Goal: Task Accomplishment & Management: Complete application form

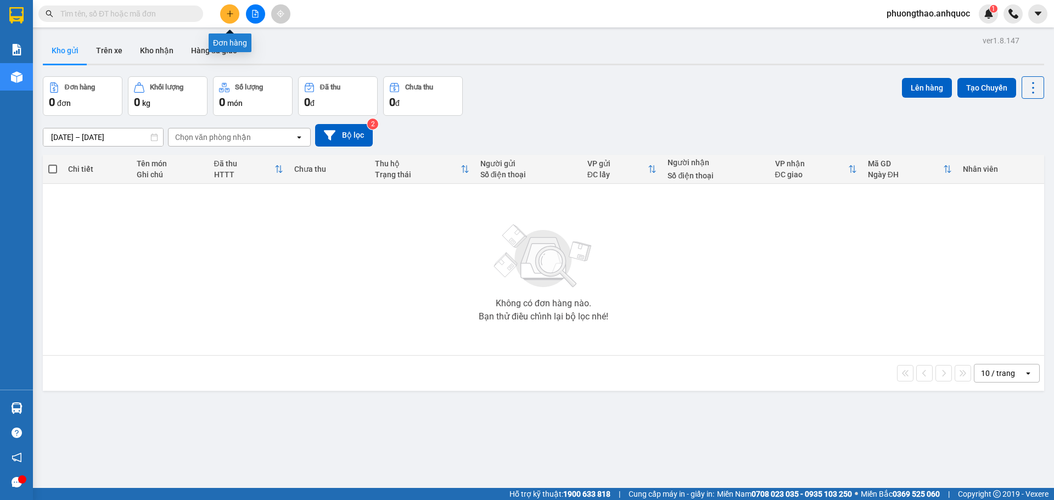
click at [232, 12] on icon "plus" at bounding box center [230, 14] width 8 height 8
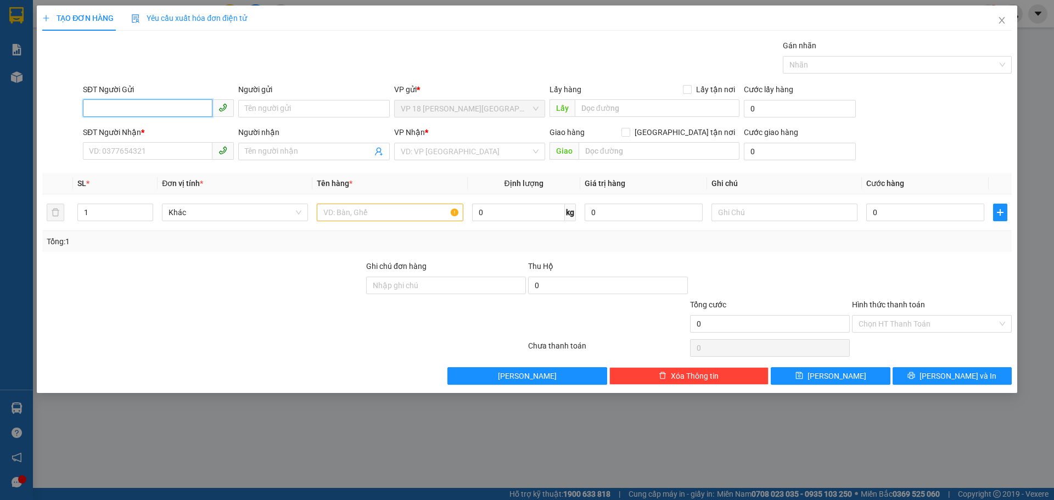
click at [161, 113] on input "SĐT Người Gửi" at bounding box center [148, 108] width 130 height 18
type input "0909432118"
click at [166, 131] on div "0909432118 - PHƯƠNG" at bounding box center [158, 131] width 138 height 12
type input "PHƯƠNG"
type input "0933338479"
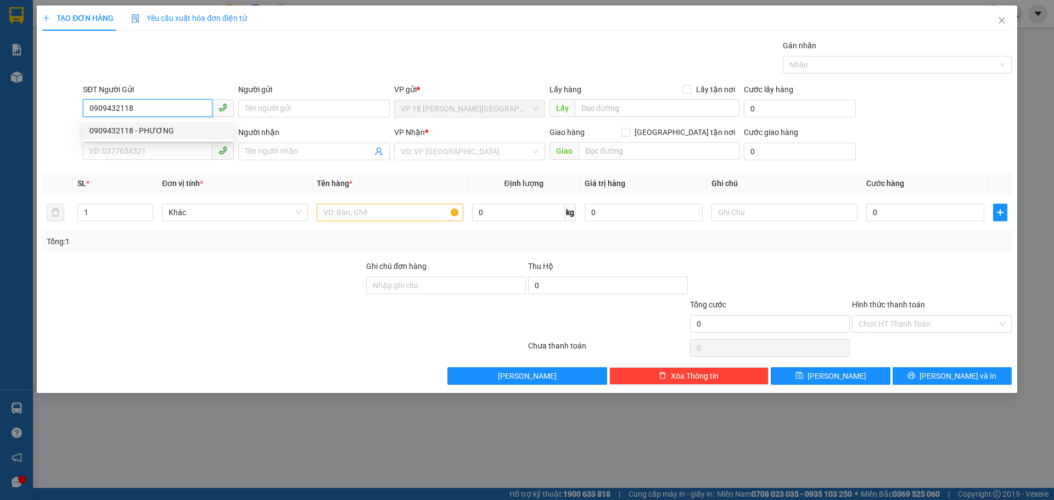
type input "NHẬT MỸ 1"
type input "VPVT"
type input "30.000"
type input "0909432118"
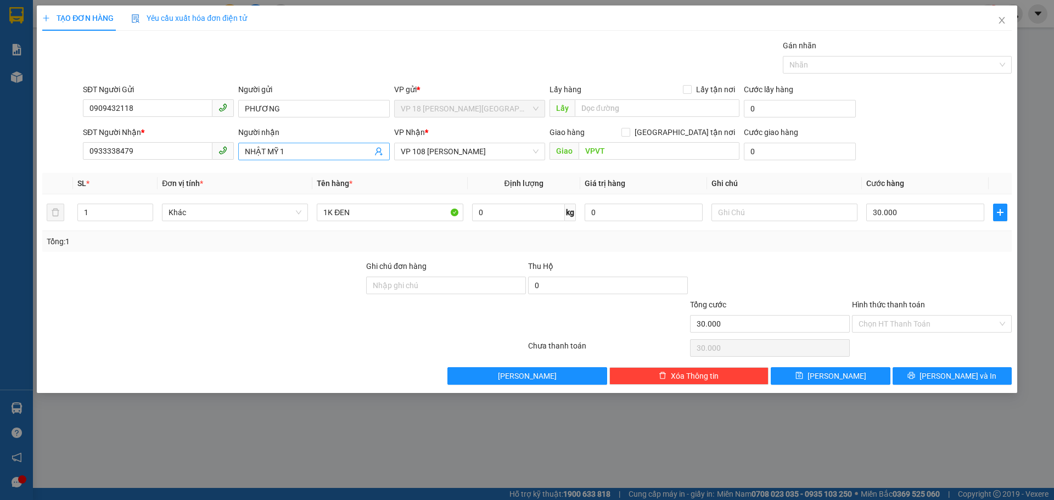
click at [320, 149] on input "NHẬT MỸ 1" at bounding box center [308, 152] width 127 height 12
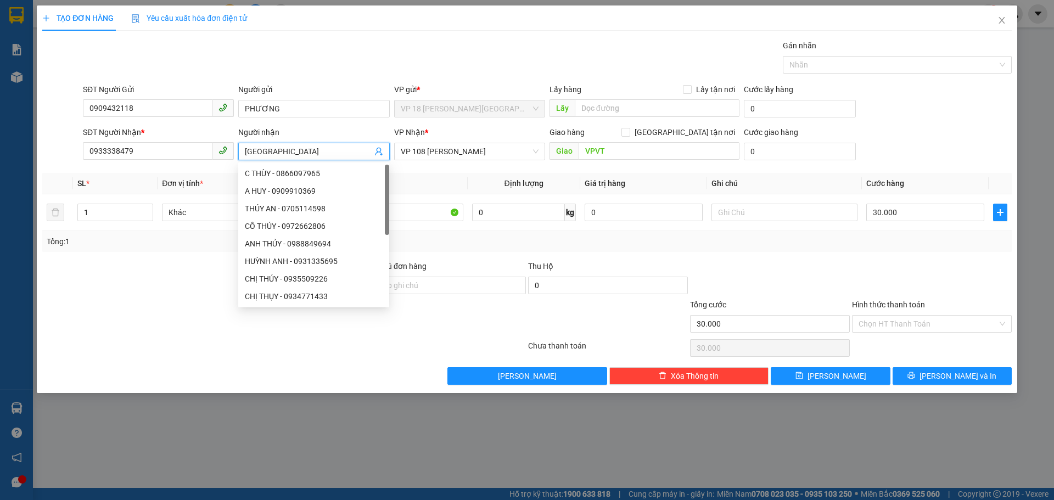
type input "NHẬT MỸ 3"
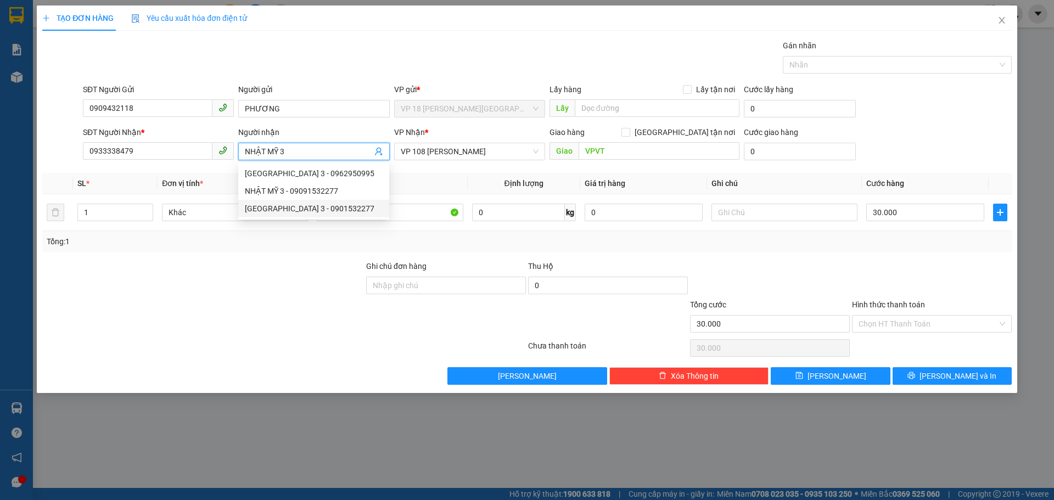
click at [314, 212] on div "[GEOGRAPHIC_DATA] 3 - 0901532277" at bounding box center [314, 209] width 138 height 12
type input "0901532277"
click at [512, 154] on span "VP 108 [PERSON_NAME]" at bounding box center [470, 151] width 138 height 16
type input "NHẬT MỸ 3"
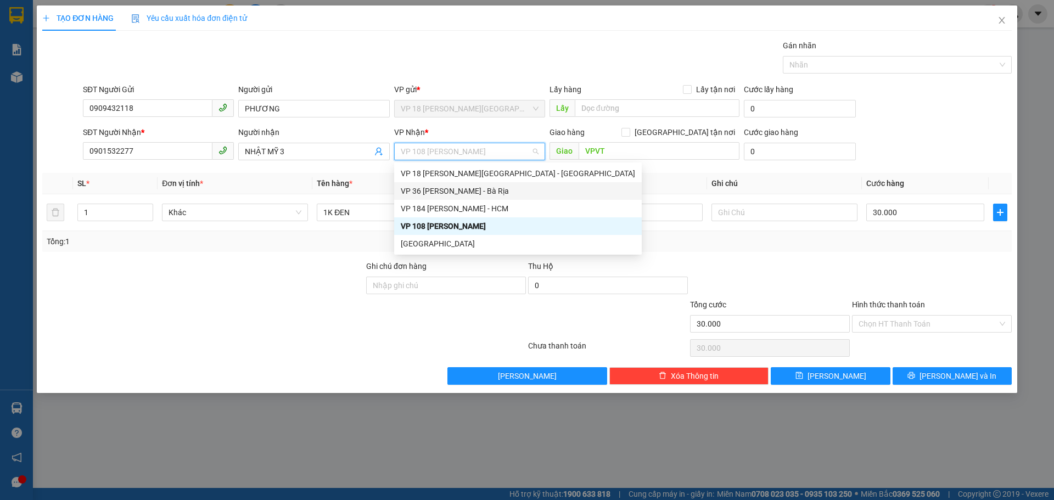
click at [505, 197] on div "VP 36 [PERSON_NAME] - Bà Rịa" at bounding box center [518, 191] width 234 height 12
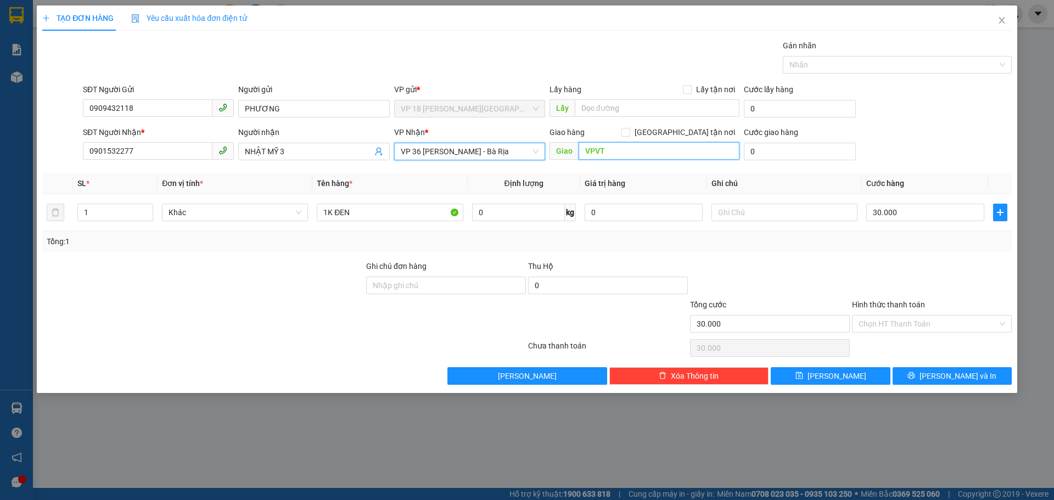
click at [622, 153] on input "VPVT" at bounding box center [659, 151] width 161 height 18
type input "CẦU NGỌC HÀ-VPBR"
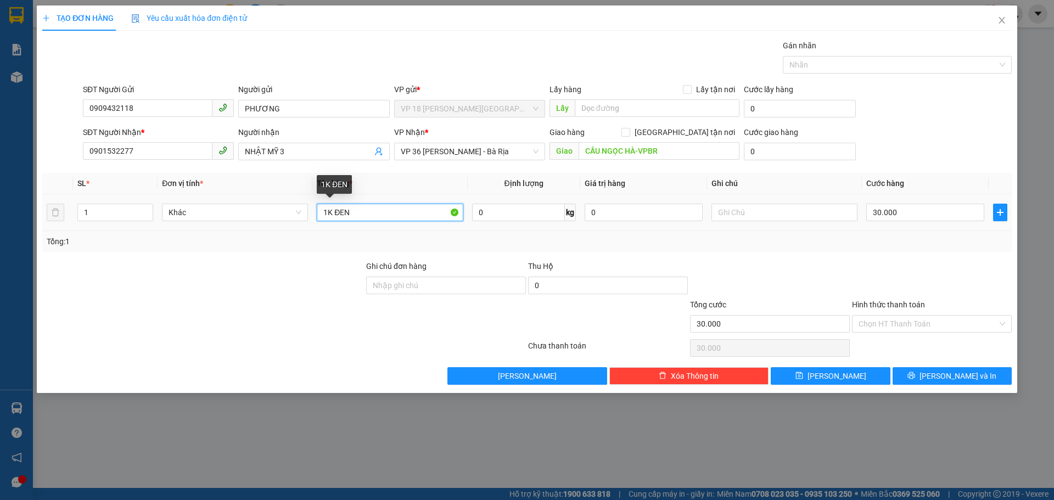
click at [383, 215] on input "1K ĐEN" at bounding box center [390, 213] width 146 height 18
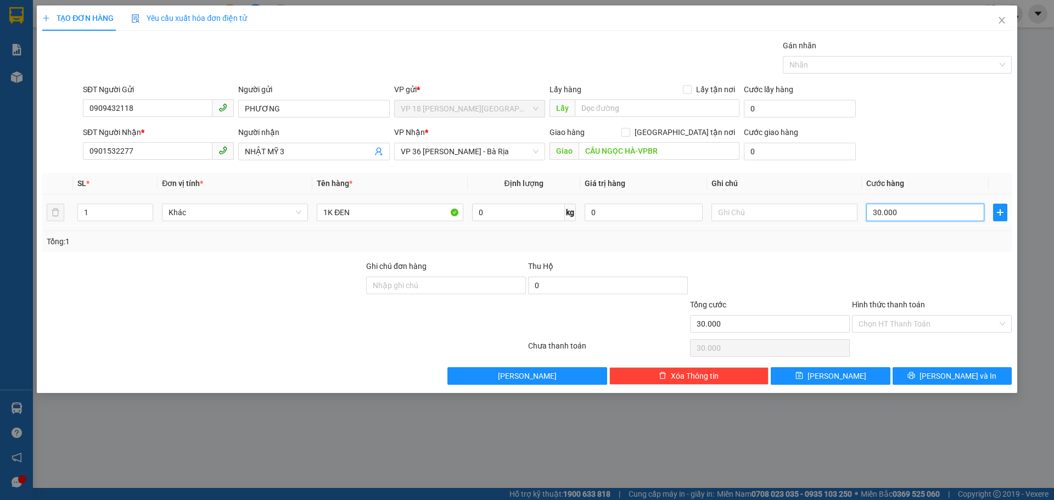
click at [919, 219] on input "30.000" at bounding box center [925, 213] width 118 height 18
type input "2"
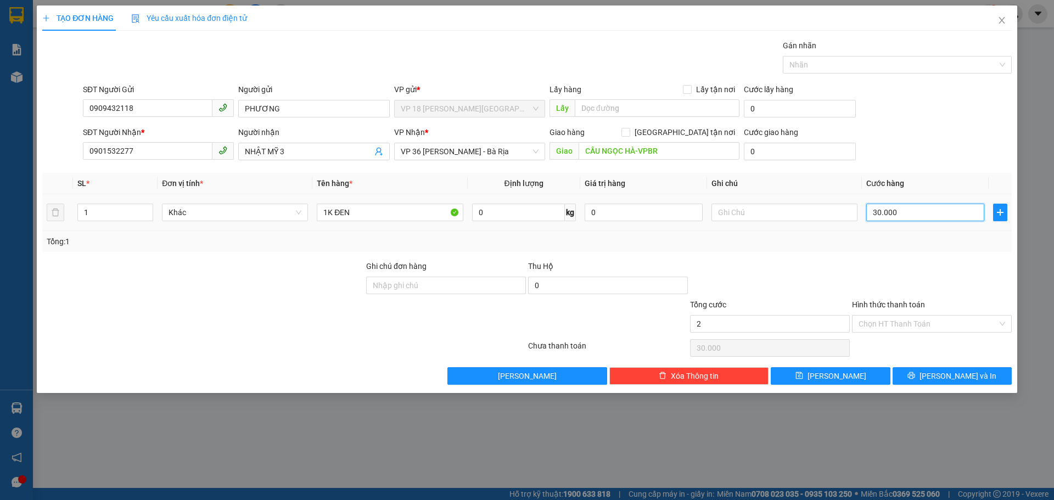
type input "2"
type input "20"
type input "200"
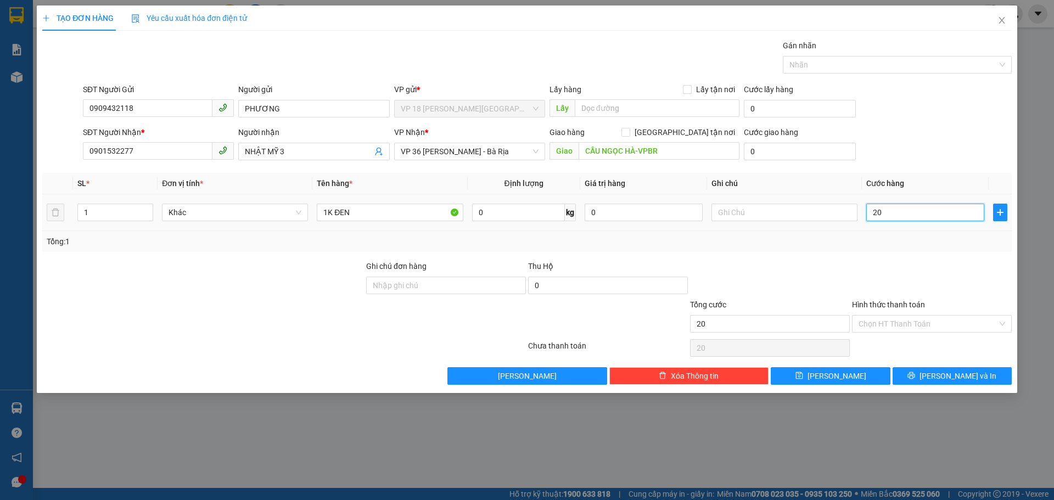
type input "200"
type input "2.000"
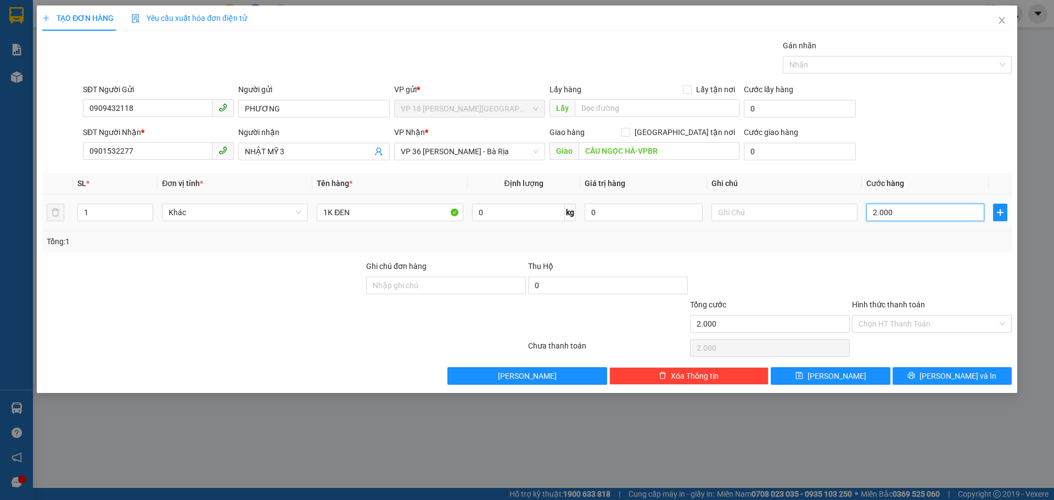
type input "20.000"
click at [913, 374] on button "[PERSON_NAME] và In" at bounding box center [952, 376] width 119 height 18
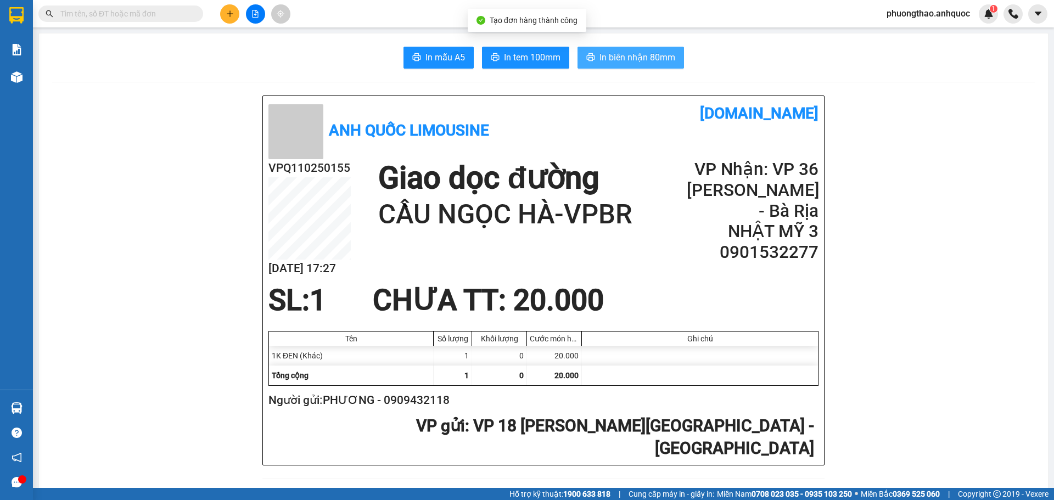
click at [600, 58] on span "In biên nhận 80mm" at bounding box center [638, 58] width 76 height 14
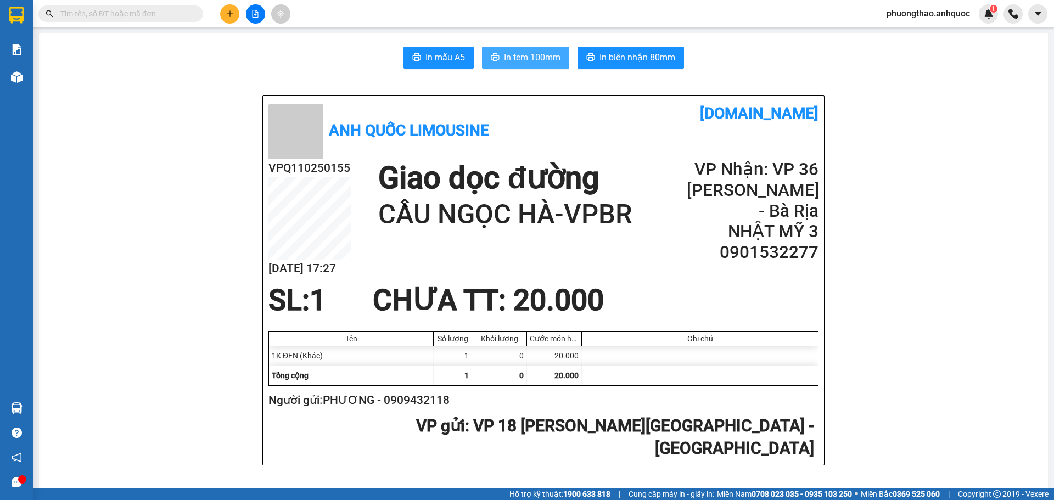
click at [540, 54] on span "In tem 100mm" at bounding box center [532, 58] width 57 height 14
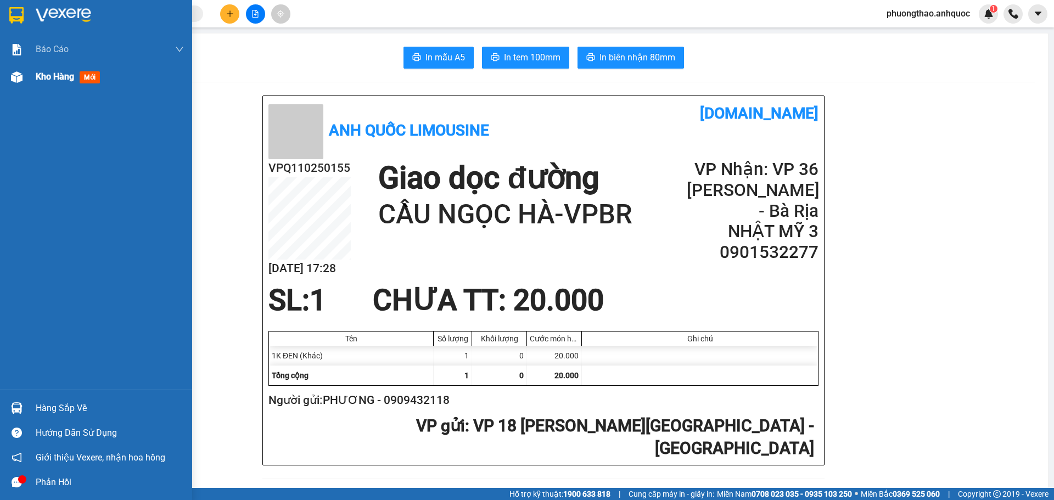
click at [35, 86] on div "Kho hàng mới" at bounding box center [96, 76] width 192 height 27
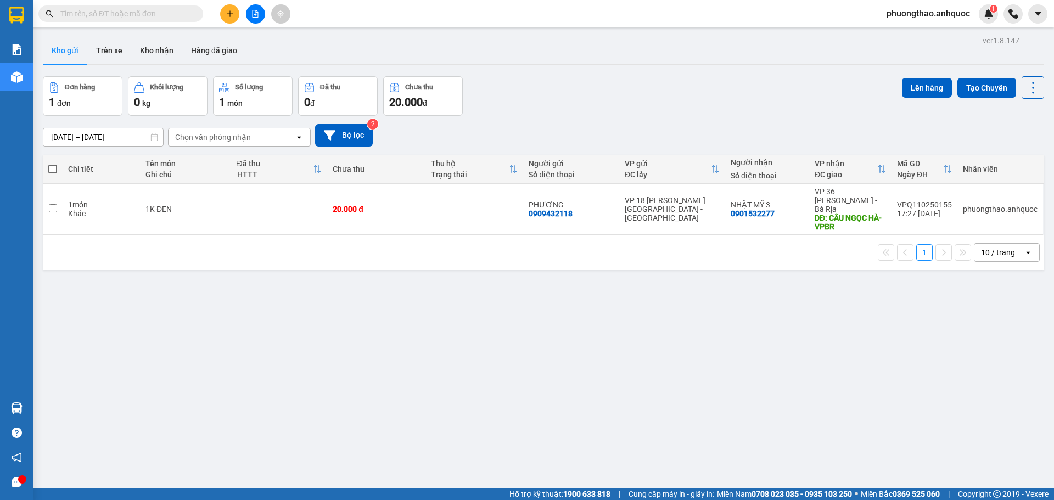
click at [362, 366] on div "ver 1.8.147 Kho gửi Trên xe Kho nhận Hàng đã giao Đơn hàng 1 đơn Khối lượng 0 k…" at bounding box center [543, 283] width 1010 height 500
click at [237, 14] on button at bounding box center [229, 13] width 19 height 19
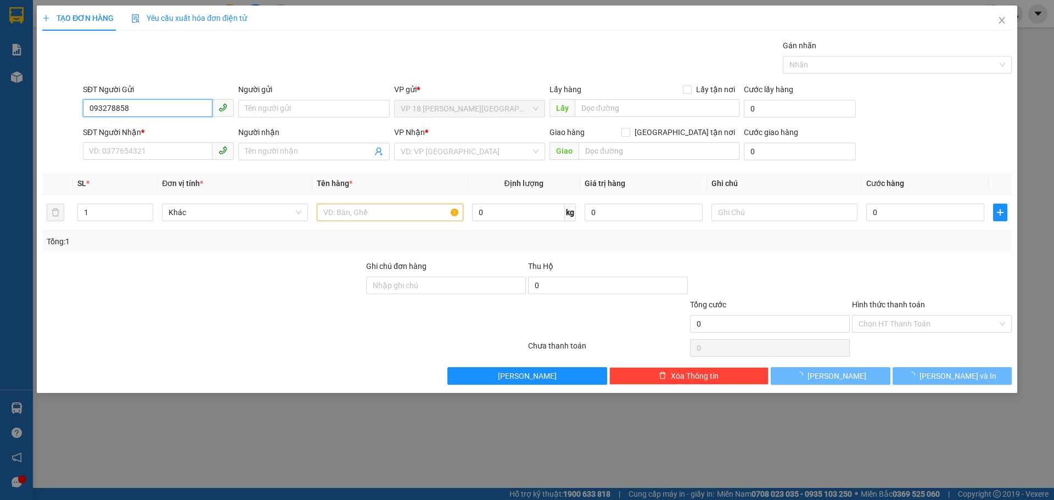
type input "0932788589"
click at [161, 126] on div "0932788589 - [GEOGRAPHIC_DATA]" at bounding box center [158, 131] width 138 height 12
type input "ANH PHƯỚC"
type input "0347284567"
type input "ANH HIẾU"
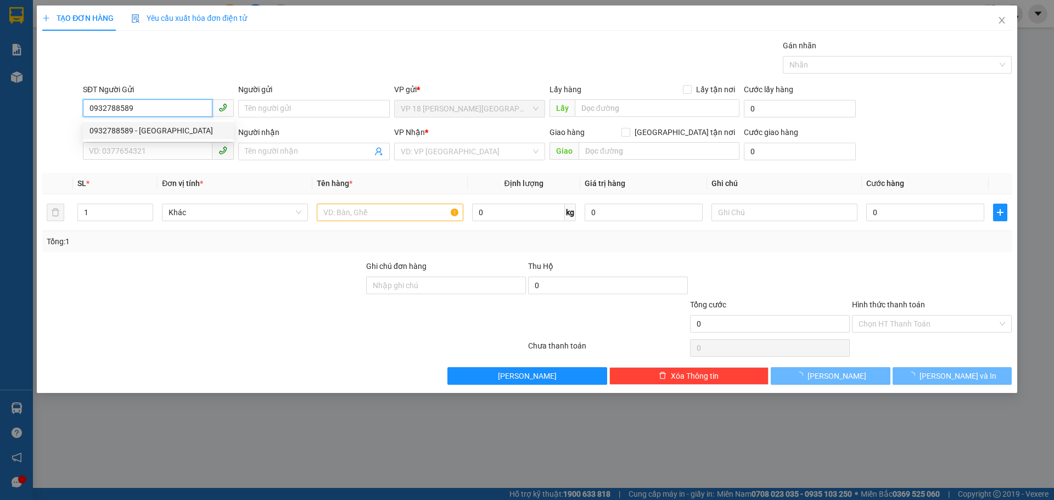
type input "VPBR"
type input "20.000"
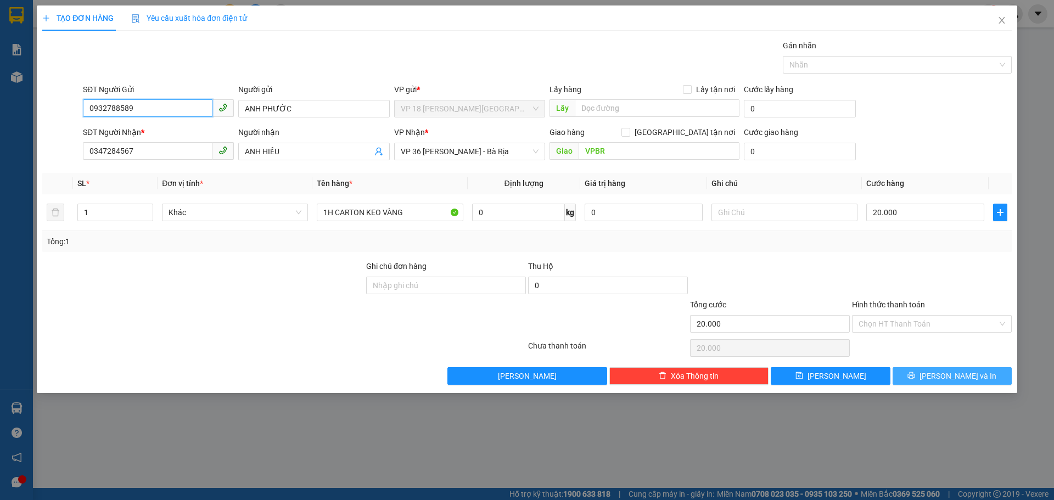
type input "0932788589"
click at [921, 374] on button "[PERSON_NAME] và In" at bounding box center [952, 376] width 119 height 18
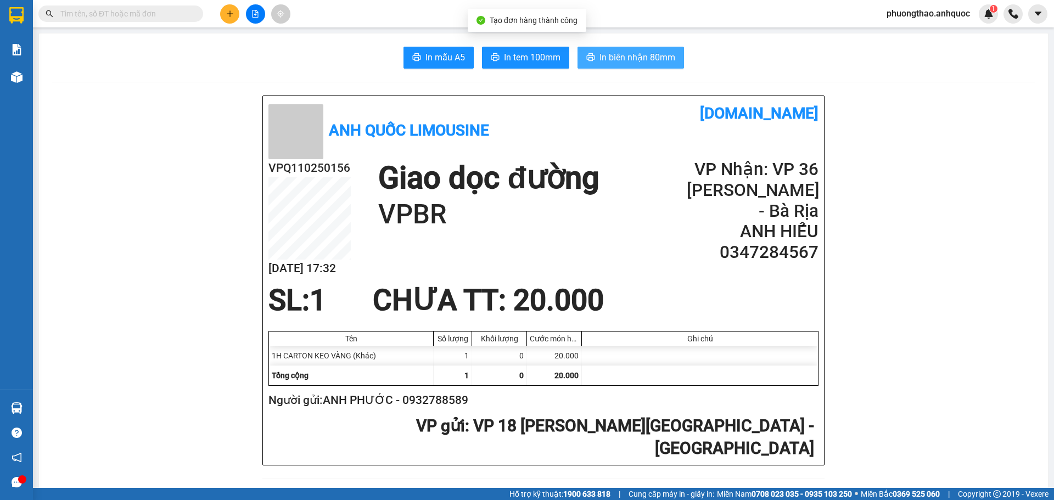
click at [600, 60] on span "In biên nhận 80mm" at bounding box center [638, 58] width 76 height 14
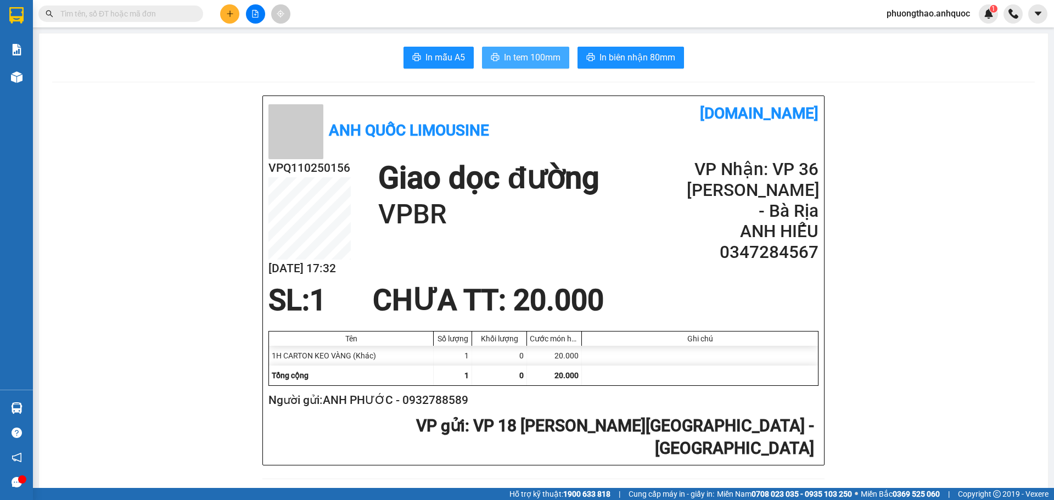
click at [523, 52] on span "In tem 100mm" at bounding box center [532, 58] width 57 height 14
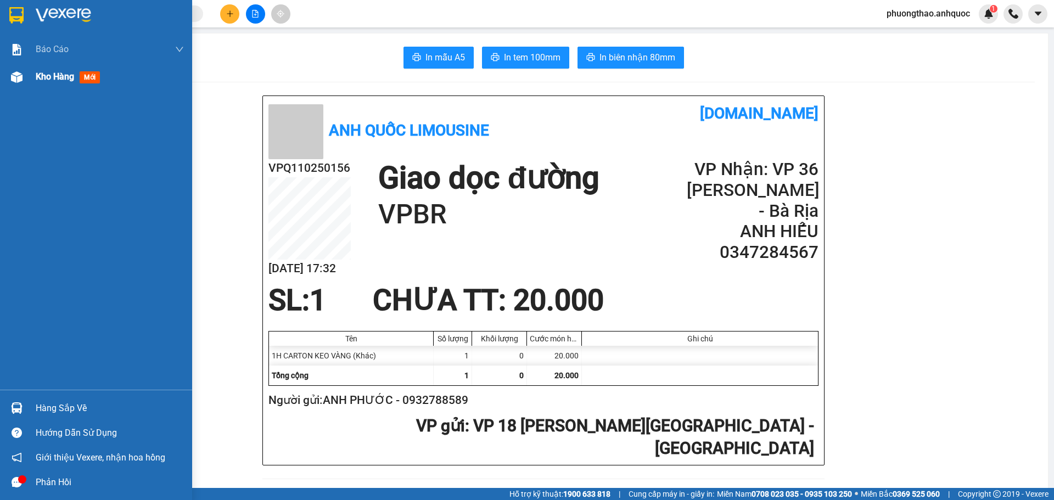
click at [26, 80] on div "Kho hàng mới" at bounding box center [96, 76] width 192 height 27
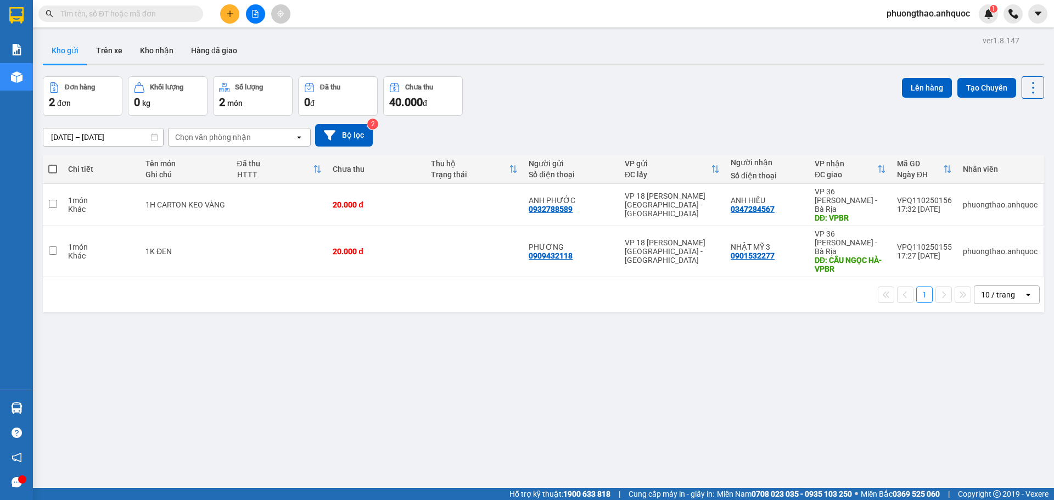
click at [249, 398] on div "ver 1.8.147 Kho gửi Trên xe Kho nhận Hàng đã giao Đơn hàng 2 đơn Khối lượng 0 k…" at bounding box center [543, 283] width 1010 height 500
click at [121, 286] on div "1 10 / trang open" at bounding box center [543, 295] width 993 height 19
click at [150, 51] on button "Kho nhận" at bounding box center [156, 50] width 51 height 26
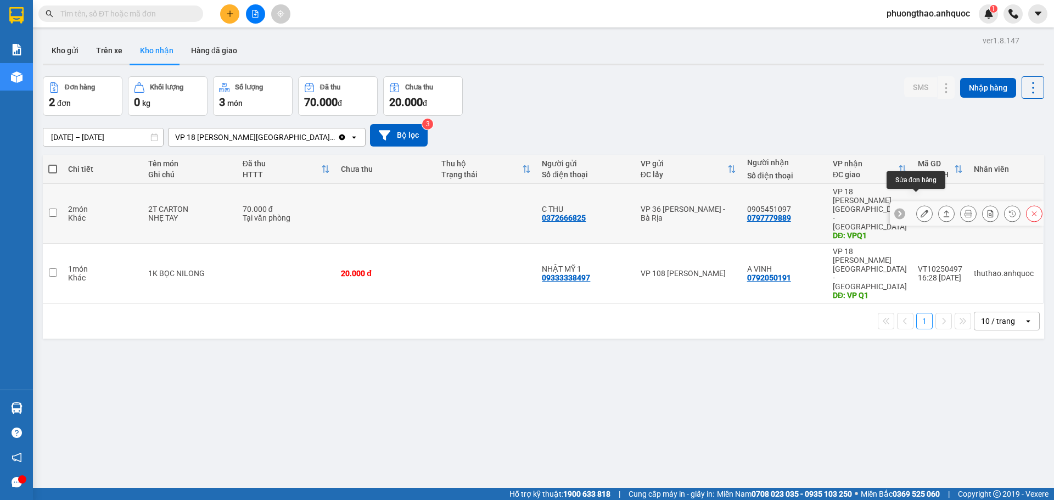
click at [921, 210] on icon at bounding box center [925, 214] width 8 height 8
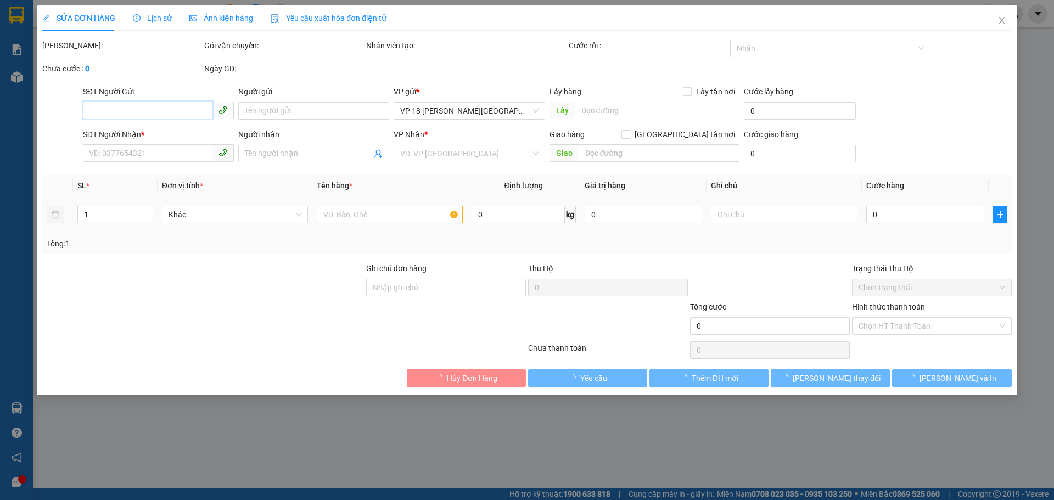
type input "0372666825"
type input "C THU"
type input "0797779889"
type input "0905451097"
type input "VPQ1"
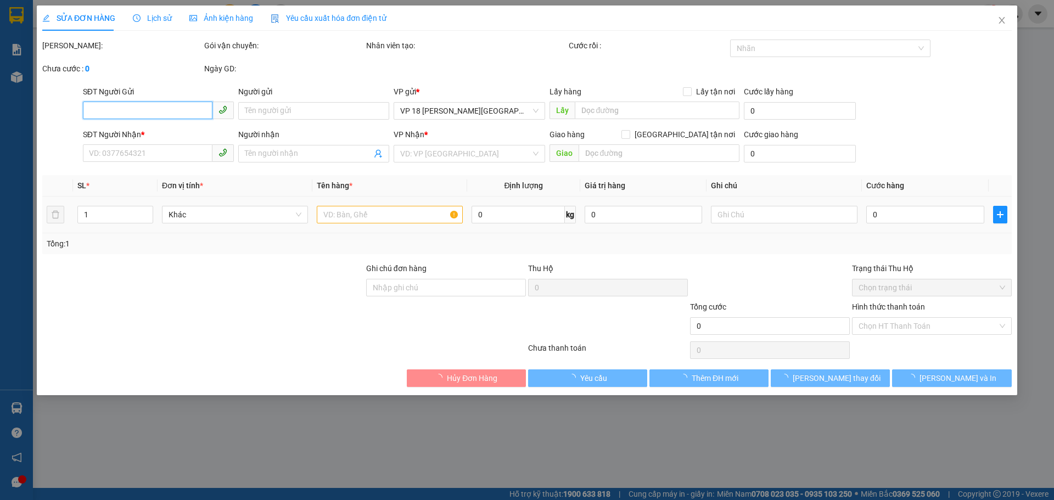
type input "70.000"
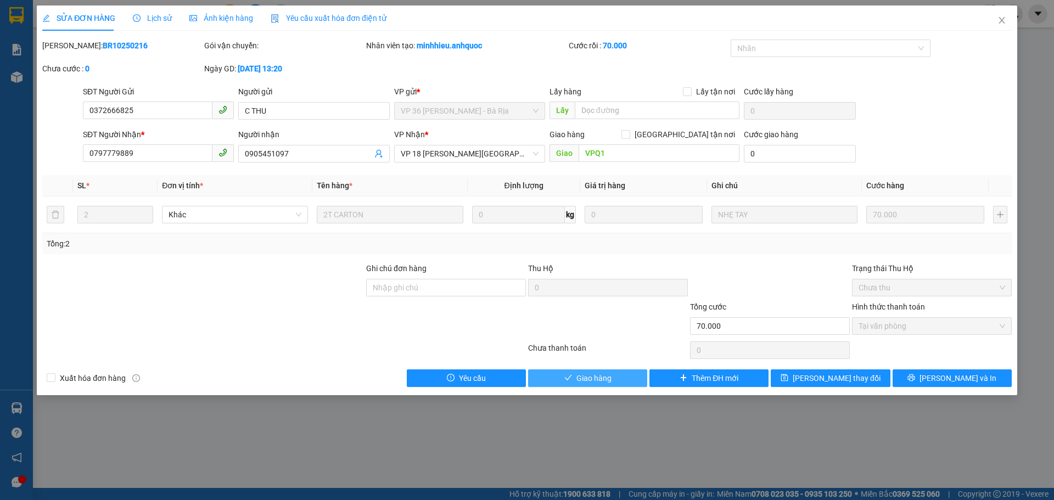
click at [603, 377] on span "Giao hàng" at bounding box center [594, 378] width 35 height 12
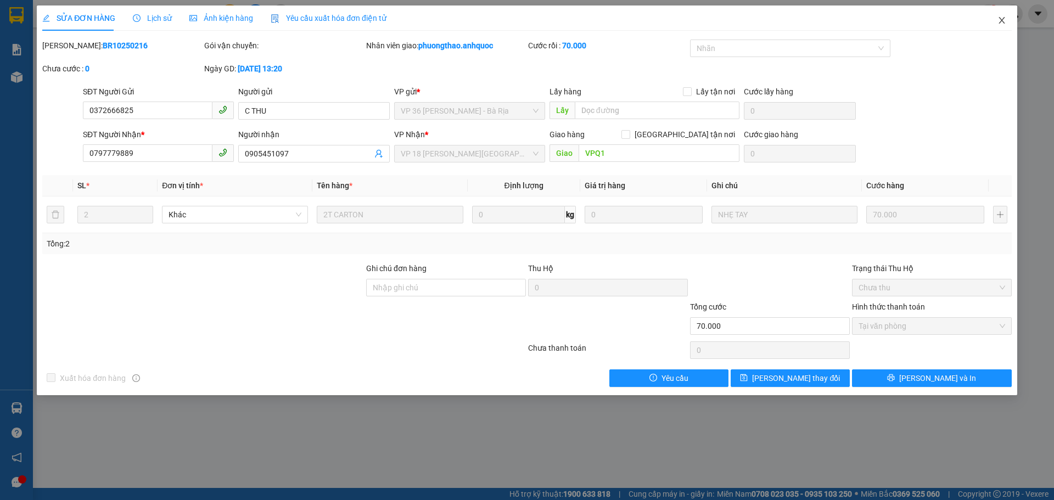
click at [999, 21] on icon "close" at bounding box center [1002, 20] width 9 height 9
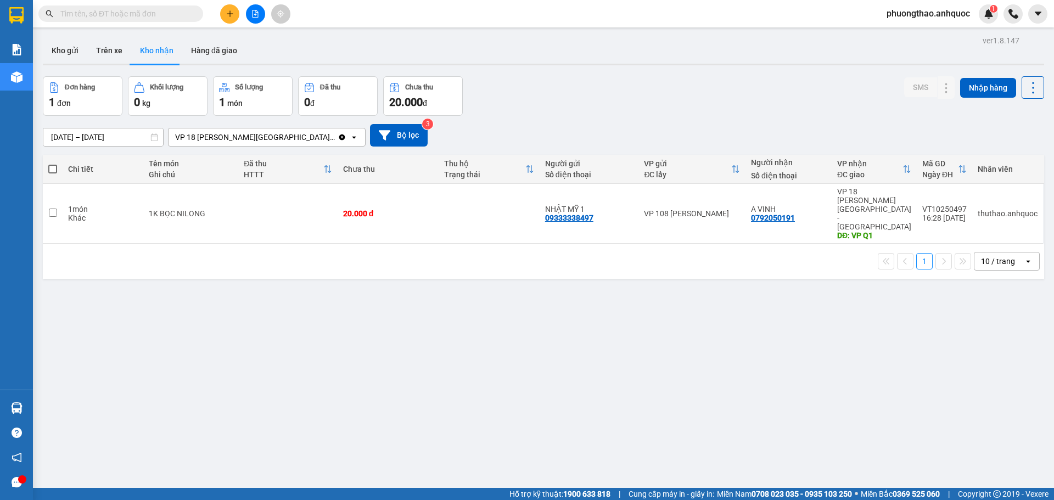
click at [233, 15] on icon "plus" at bounding box center [230, 14] width 8 height 8
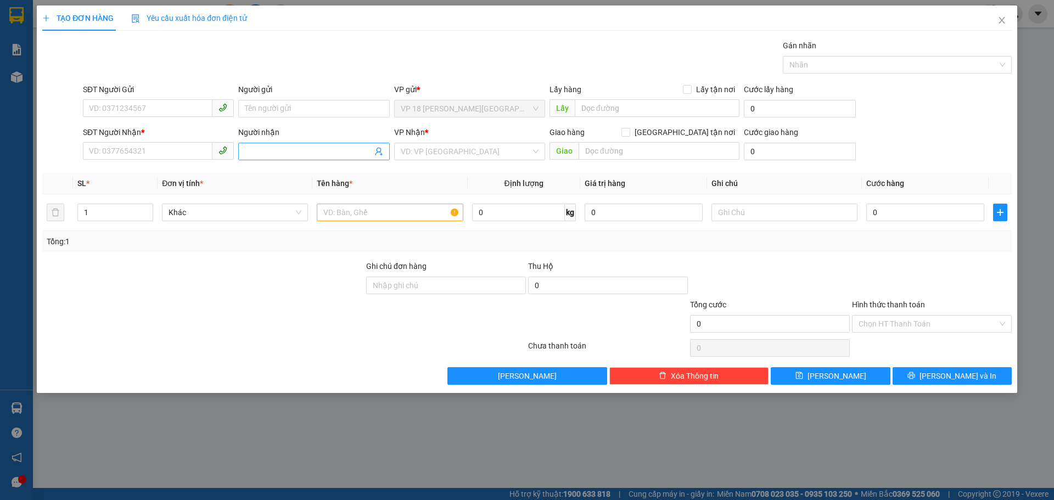
click at [247, 154] on input "Người nhận" at bounding box center [308, 152] width 127 height 12
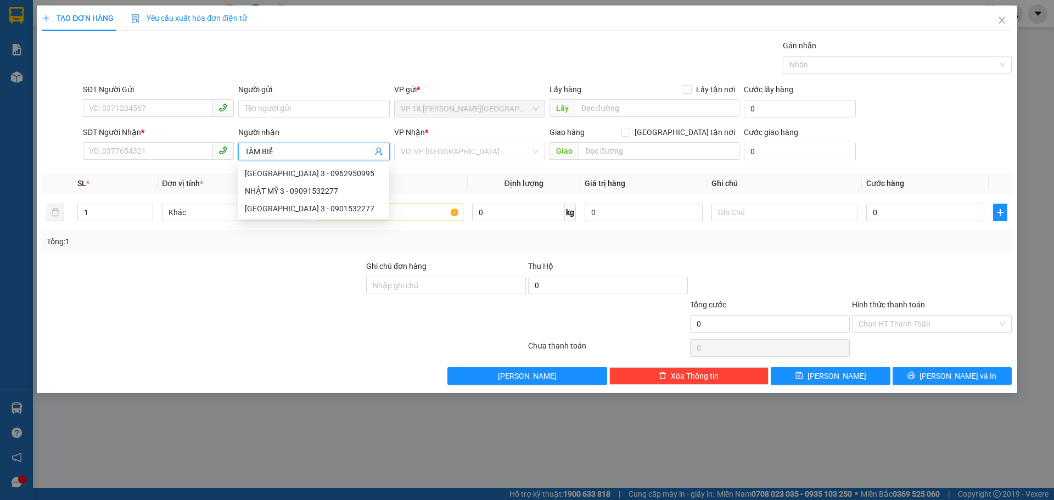
type input "TÂM BIỂN"
click at [311, 175] on div "ÔTÔ TÂM BIỂN - 0908922553" at bounding box center [314, 173] width 138 height 12
type input "0908922553"
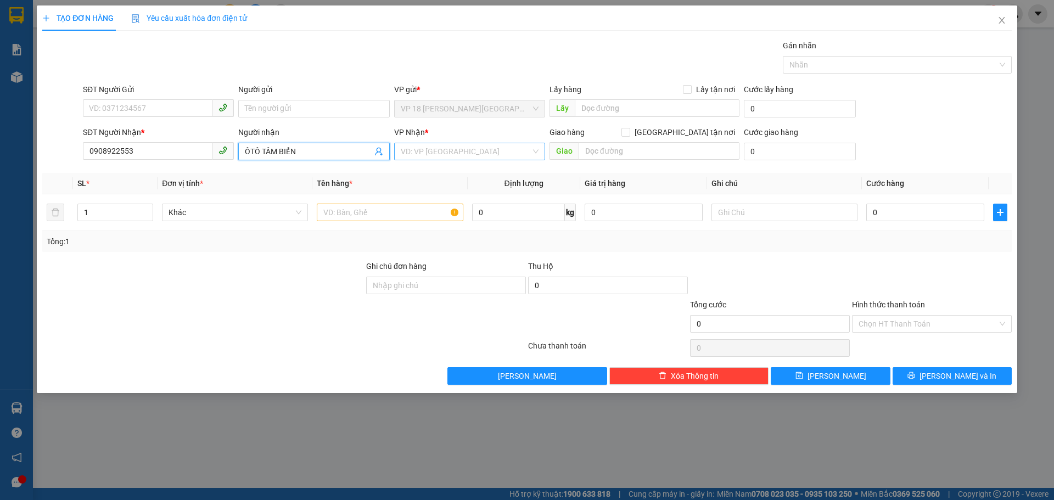
type input "ÔTÔ TÂM BIỂN"
click at [450, 151] on input "search" at bounding box center [466, 151] width 130 height 16
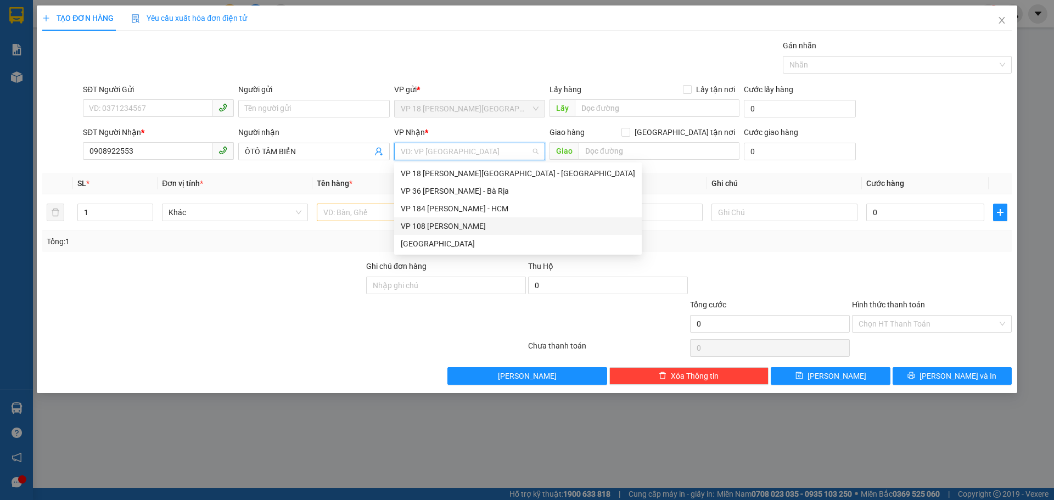
click at [445, 229] on div "VP 108 [PERSON_NAME]" at bounding box center [518, 226] width 234 height 12
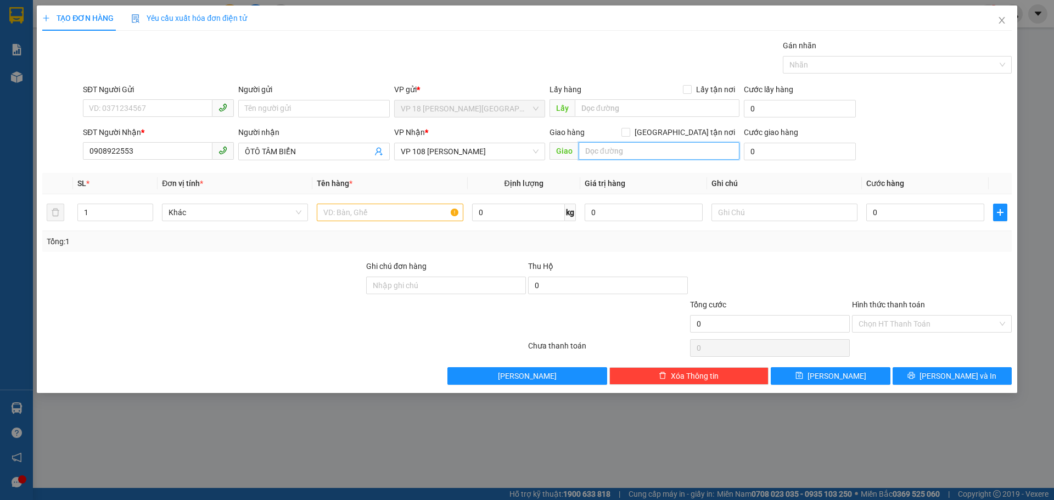
click at [604, 155] on input "text" at bounding box center [659, 151] width 161 height 18
type input "VPVT"
click at [391, 211] on input "text" at bounding box center [390, 213] width 146 height 18
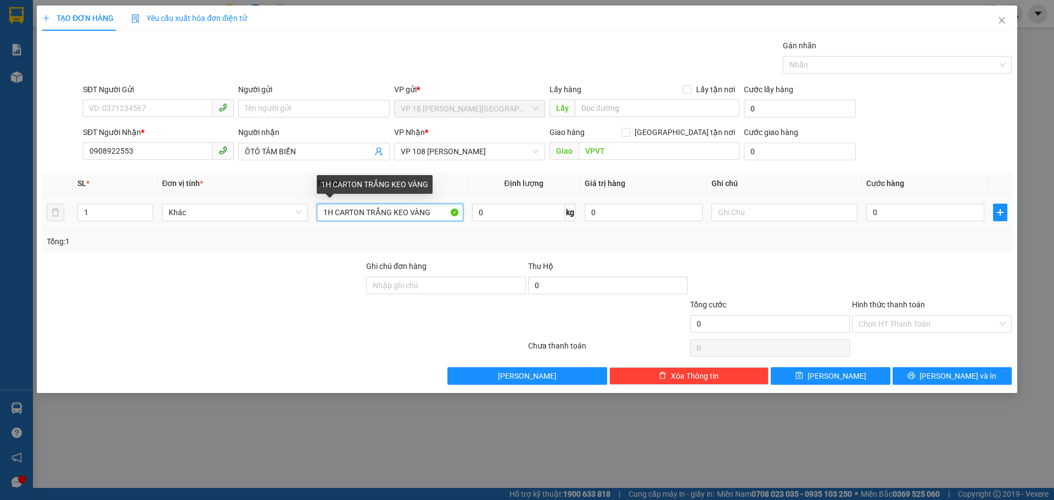
drag, startPoint x: 432, startPoint y: 213, endPoint x: 390, endPoint y: 209, distance: 42.5
click at [390, 209] on input "1H CARTON TRẮNG KEO VÀNG" at bounding box center [390, 213] width 146 height 18
type input "1H CARTON TRẮNG"
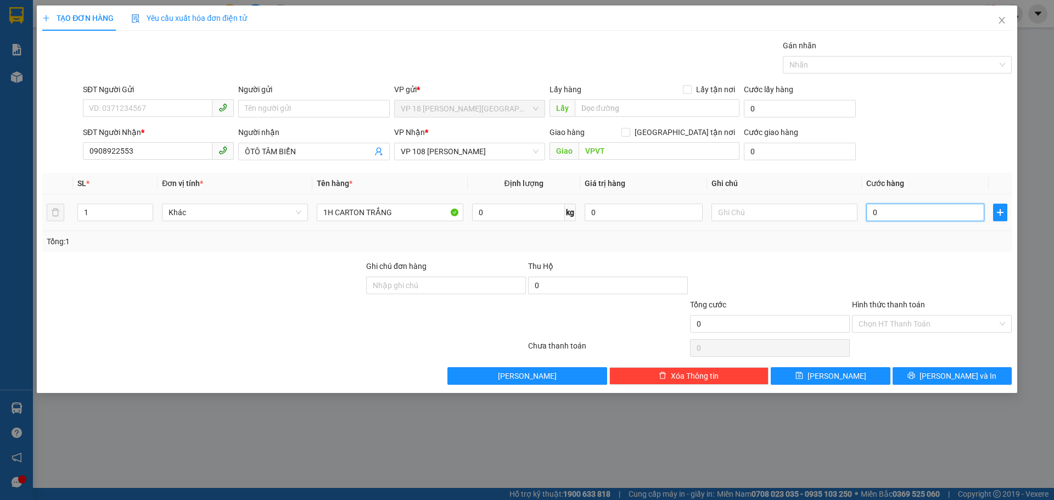
click at [888, 210] on input "0" at bounding box center [925, 213] width 118 height 18
type input "2"
type input "20"
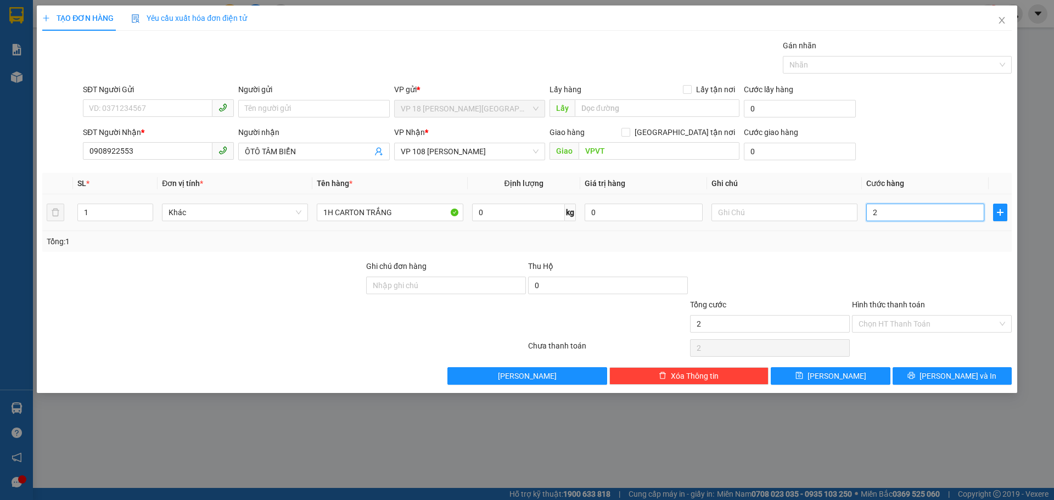
type input "20"
type input "200"
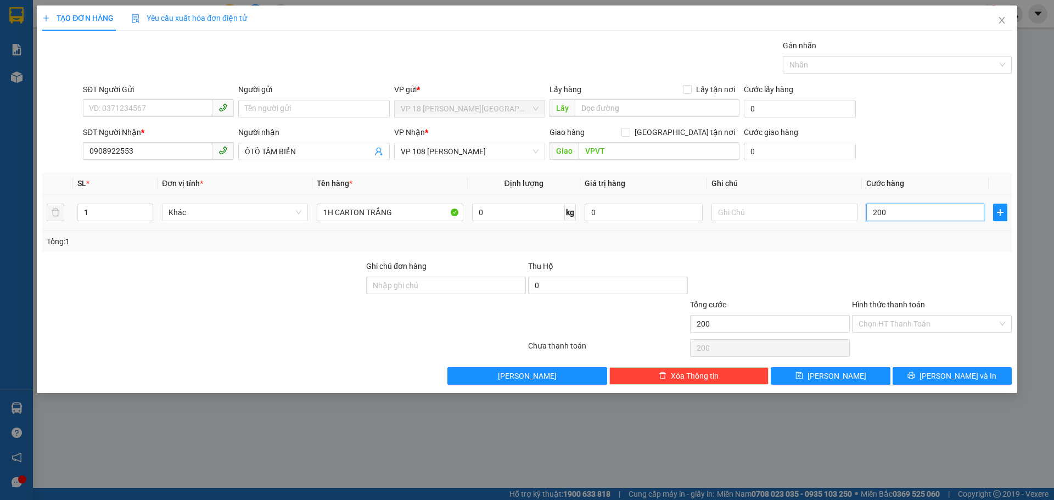
type input "2.000"
type input "20.000"
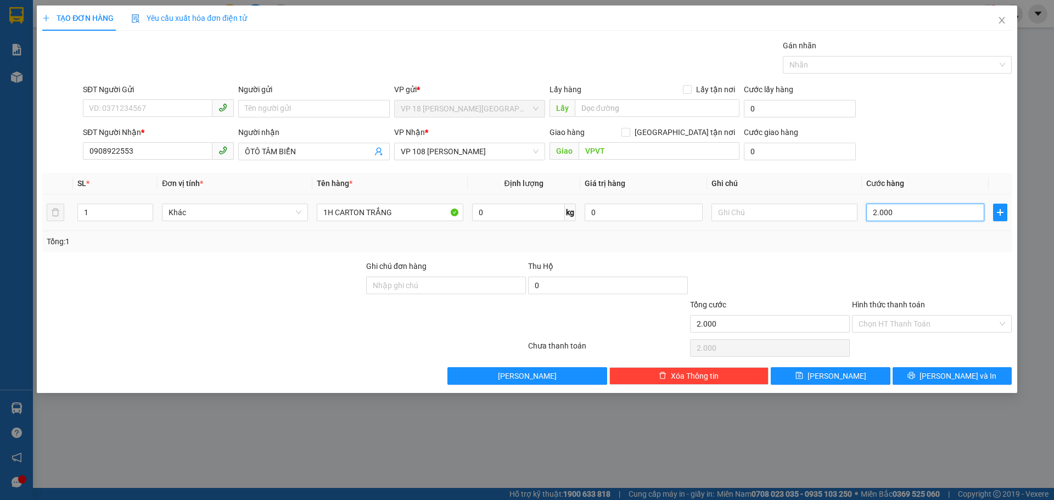
type input "20.000"
click at [920, 378] on button "[PERSON_NAME] và In" at bounding box center [952, 376] width 119 height 18
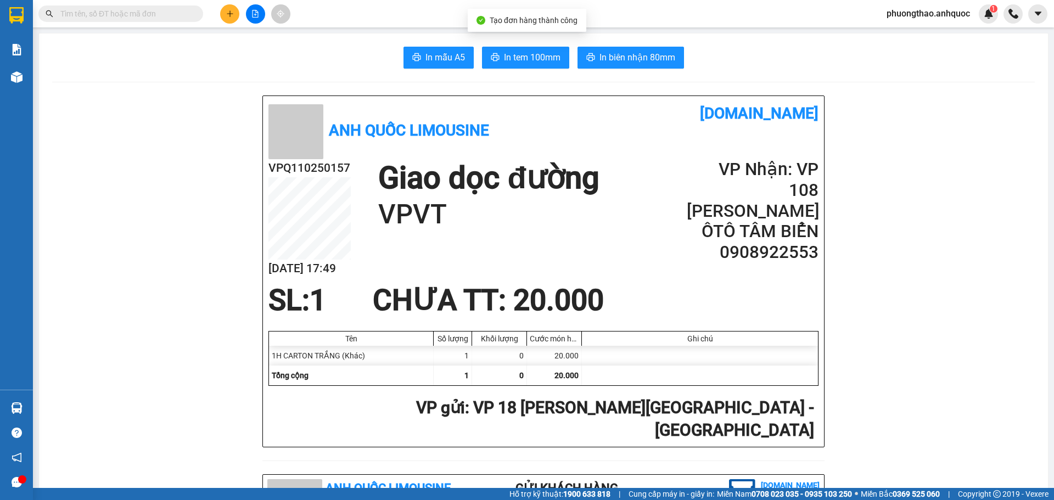
click at [621, 63] on span "In biên nhận 80mm" at bounding box center [638, 58] width 76 height 14
click at [549, 61] on span "In tem 100mm" at bounding box center [532, 58] width 57 height 14
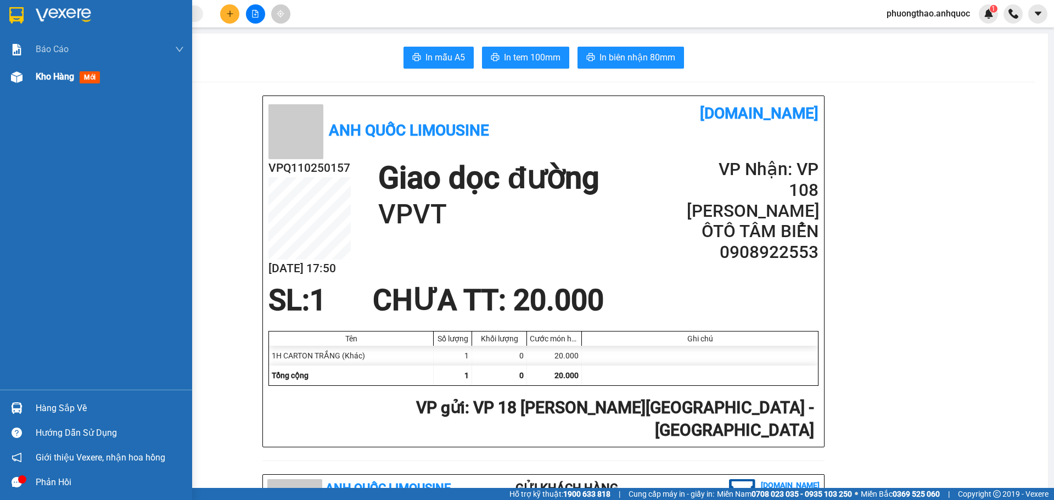
click at [46, 77] on span "Kho hàng" at bounding box center [55, 76] width 38 height 10
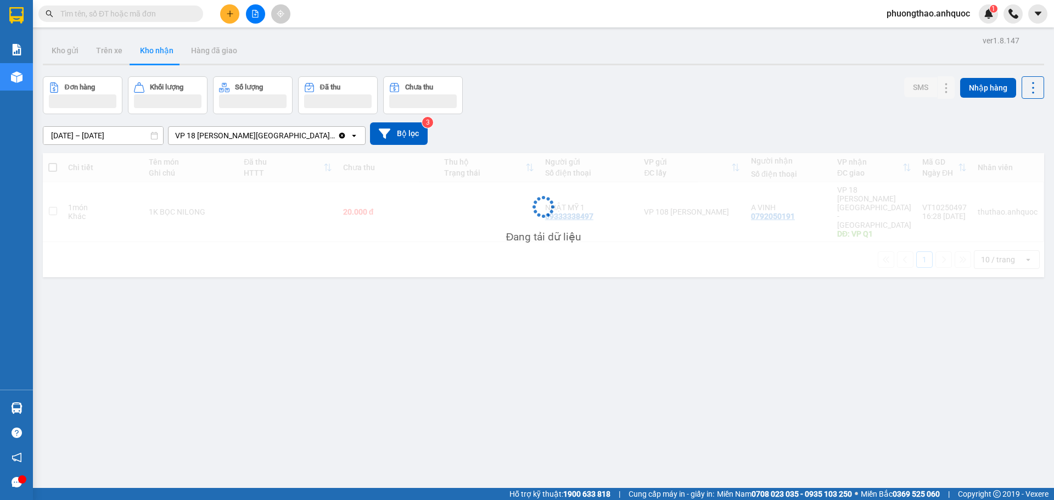
click at [318, 345] on div "ver 1.8.147 Kho gửi Trên xe Kho nhận Hàng đã giao Đơn hàng Khối lượng Số lượng …" at bounding box center [543, 283] width 1010 height 500
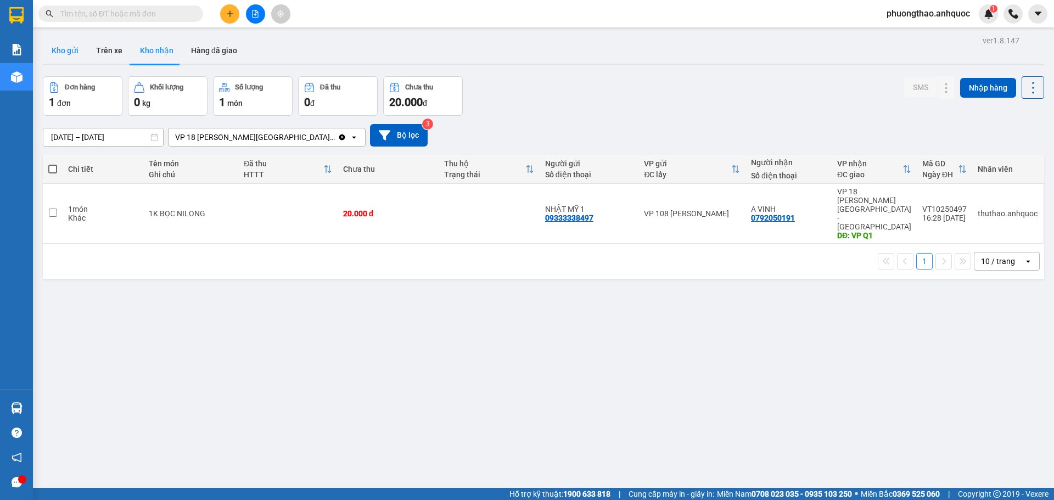
click at [66, 44] on button "Kho gửi" at bounding box center [65, 50] width 44 height 26
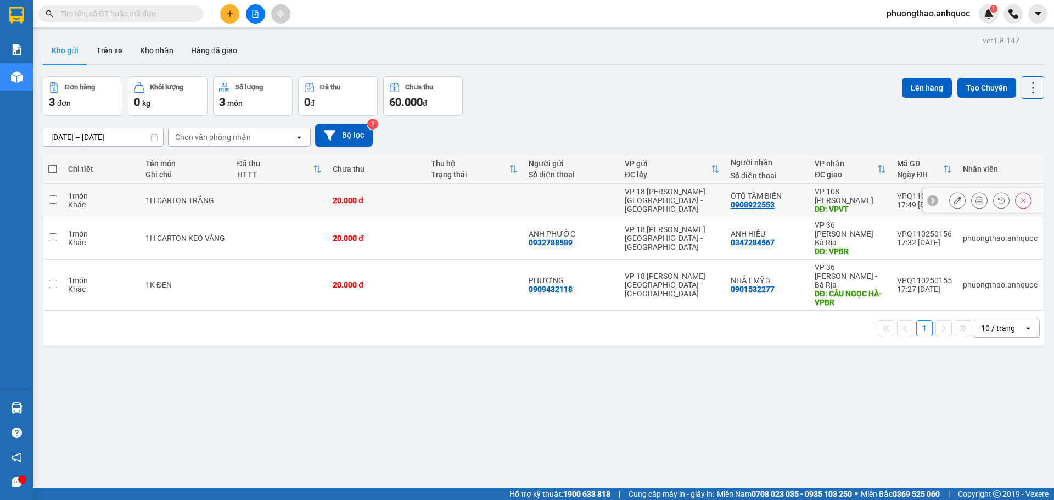
click at [219, 198] on div "1H CARTON TRẮNG" at bounding box center [186, 200] width 80 height 9
checkbox input "true"
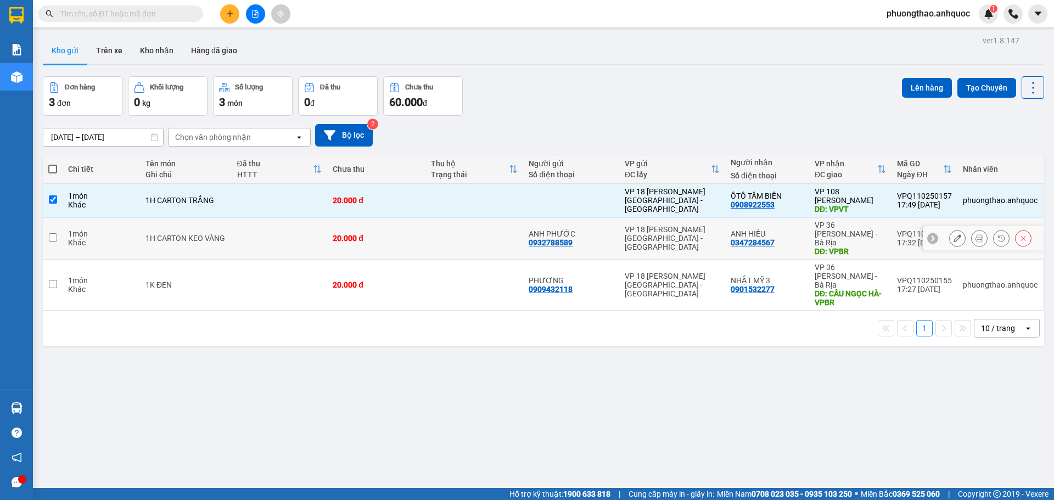
click at [221, 240] on td "1H CARTON KEO VÀNG" at bounding box center [185, 238] width 91 height 42
checkbox input "true"
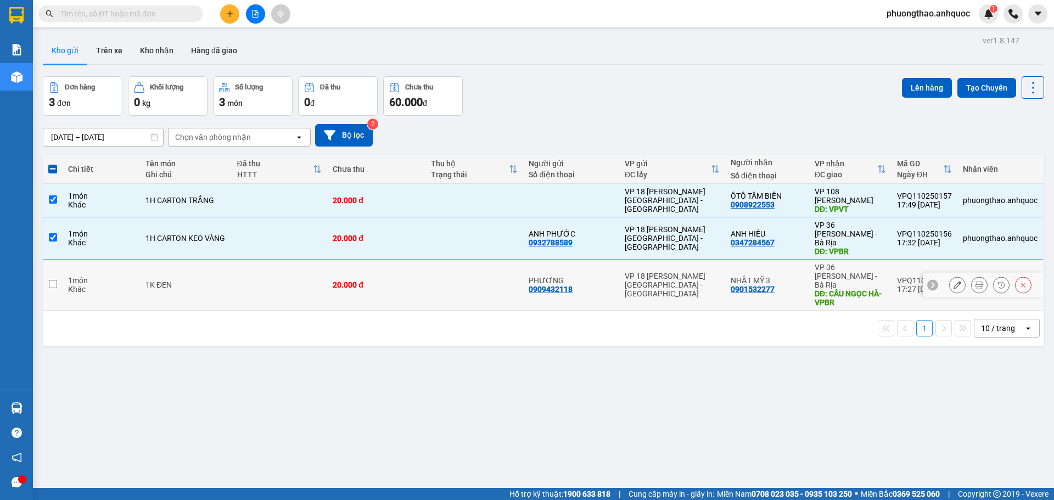
click at [219, 281] on div "1K ĐEN" at bounding box center [186, 285] width 80 height 9
checkbox input "true"
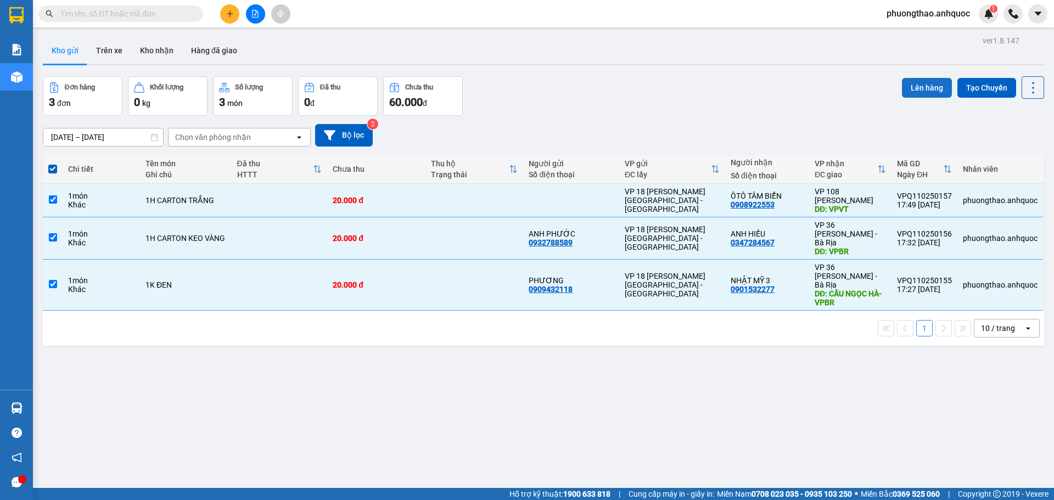
click at [910, 83] on button "Lên hàng" at bounding box center [927, 88] width 50 height 20
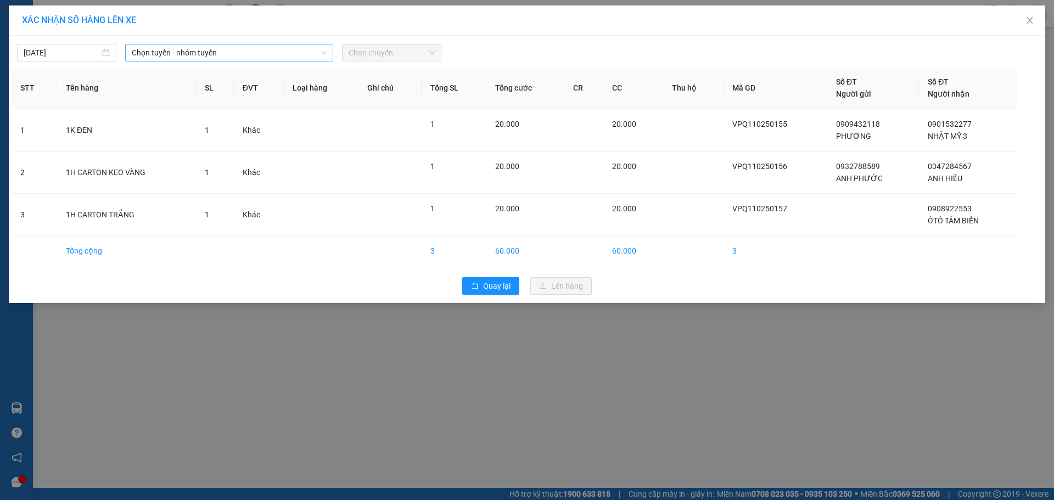
click at [194, 55] on span "Chọn tuyến - nhóm tuyến" at bounding box center [229, 52] width 195 height 16
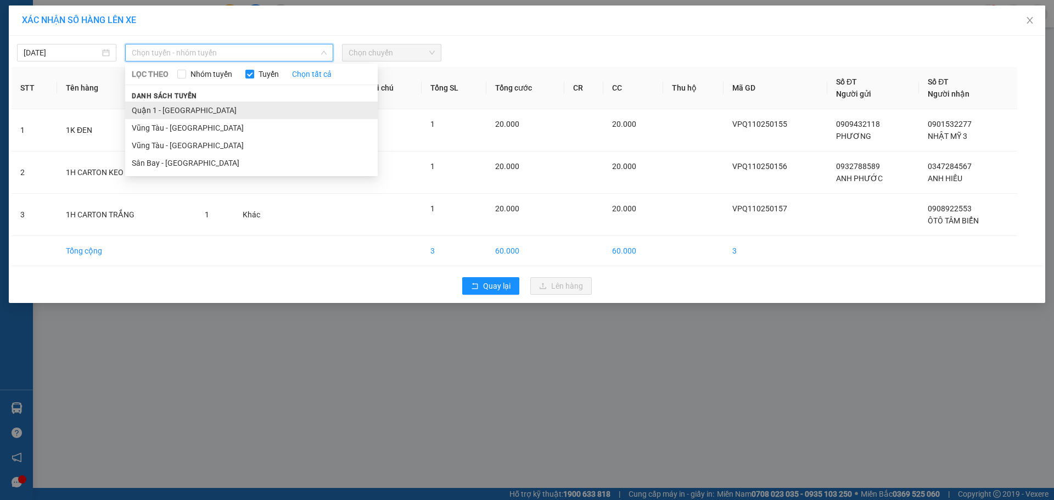
click at [194, 113] on li "Quận 1 - [GEOGRAPHIC_DATA]" at bounding box center [251, 111] width 253 height 18
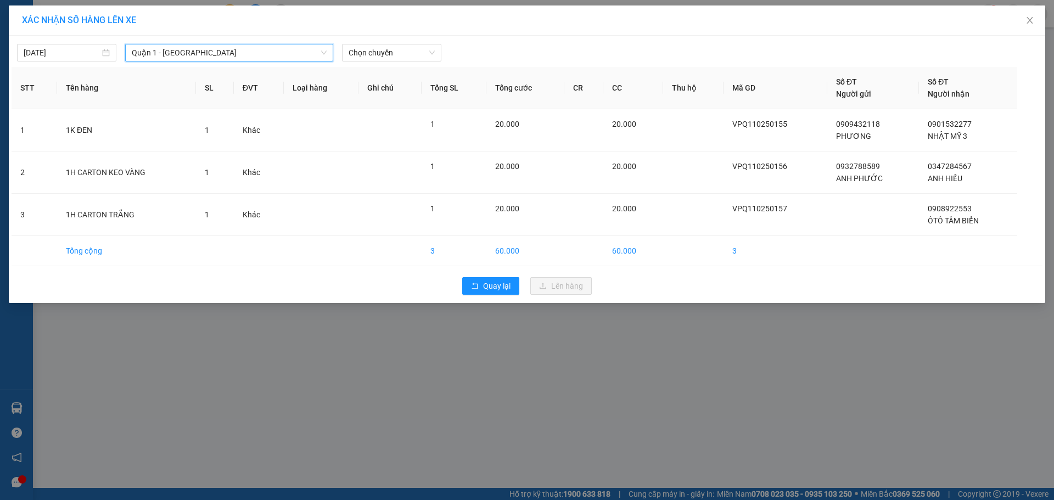
click at [260, 58] on span "Quận 1 - [GEOGRAPHIC_DATA]" at bounding box center [229, 52] width 195 height 16
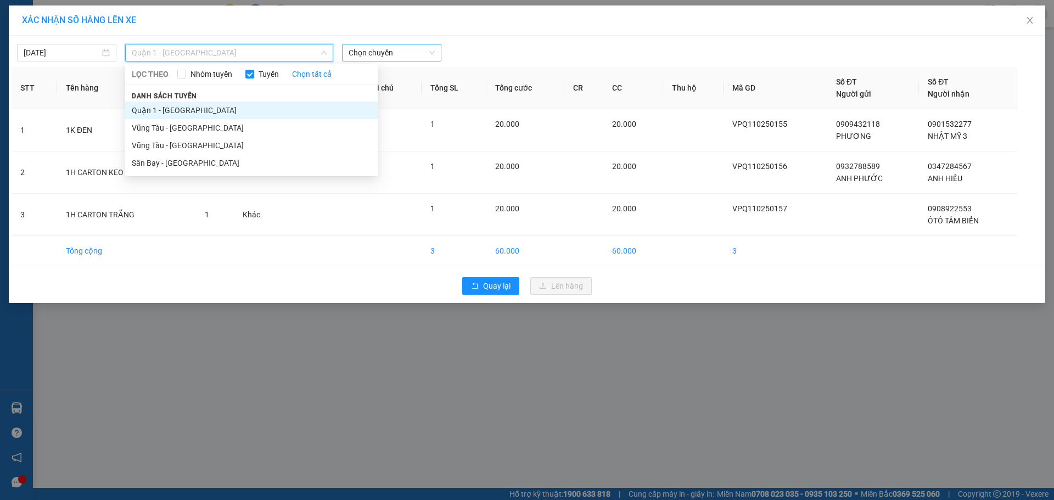
click at [386, 55] on span "Chọn chuyến" at bounding box center [392, 52] width 86 height 16
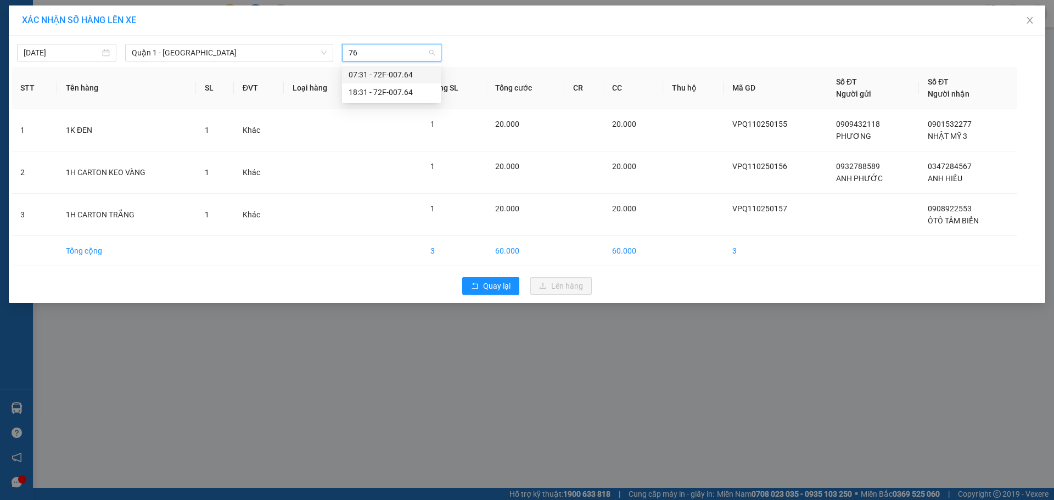
type input "764"
click at [388, 92] on div "18:31 - 72F-007.64" at bounding box center [392, 92] width 86 height 12
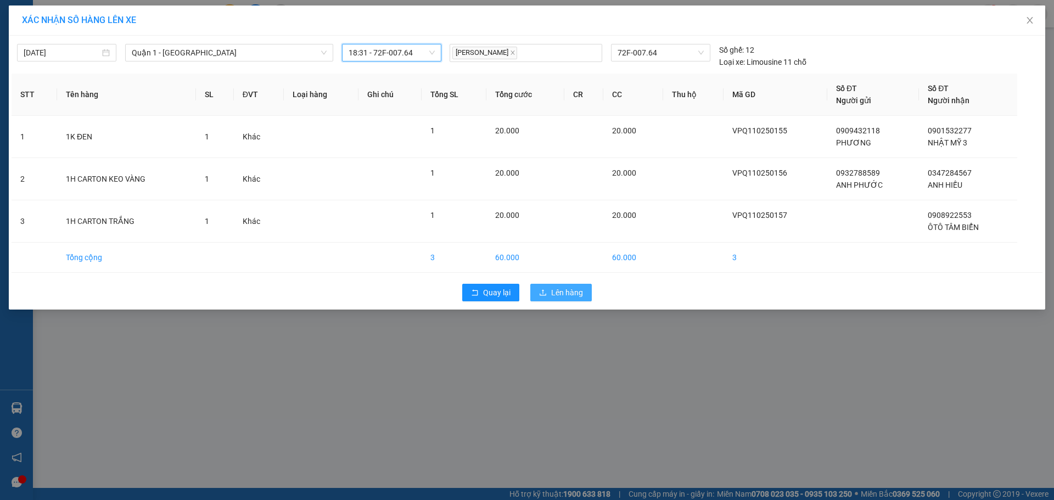
drag, startPoint x: 562, startPoint y: 279, endPoint x: 562, endPoint y: 287, distance: 7.1
click at [562, 283] on div "Quay lại Lên hàng" at bounding box center [527, 292] width 1031 height 29
click at [562, 288] on span "Lên hàng" at bounding box center [567, 293] width 32 height 12
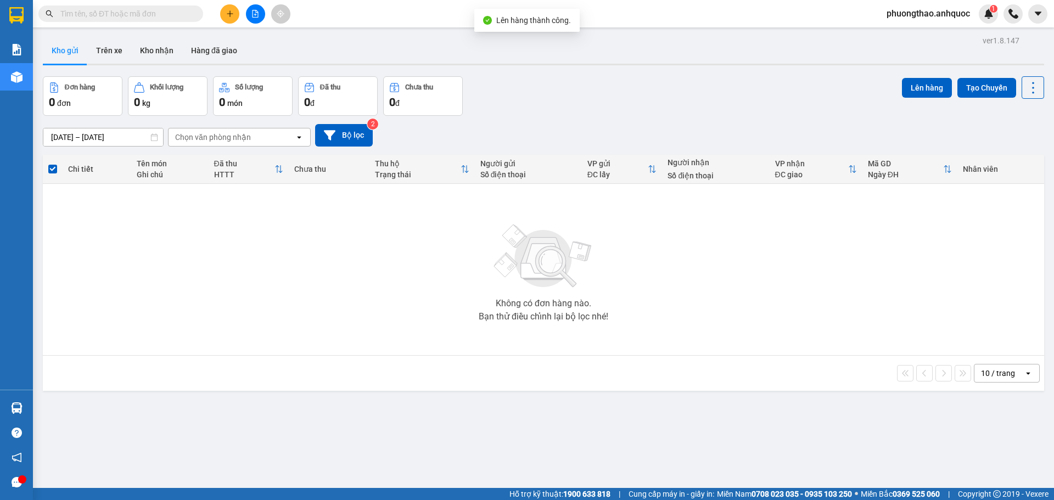
click at [258, 14] on icon "file-add" at bounding box center [256, 14] width 6 height 8
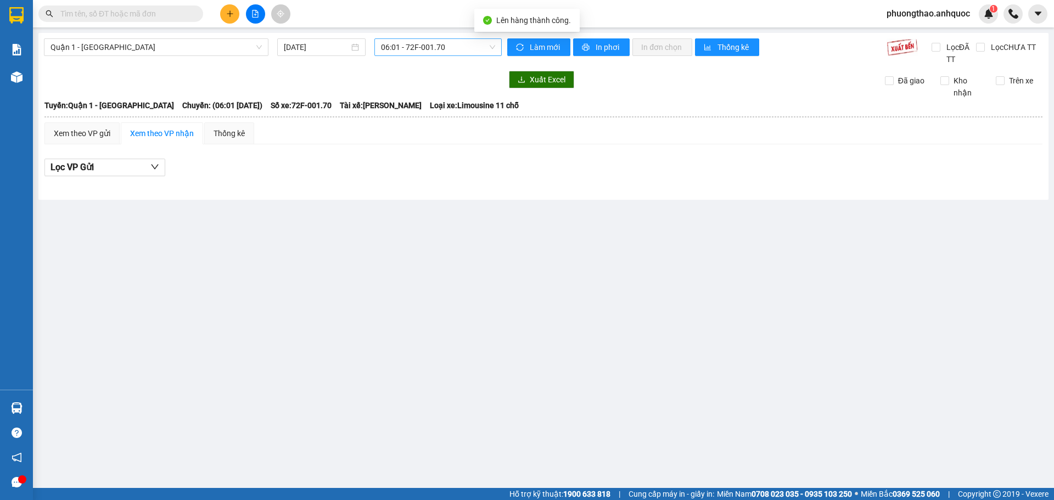
click at [422, 46] on span "06:01 - 72F-001.70" at bounding box center [438, 47] width 114 height 16
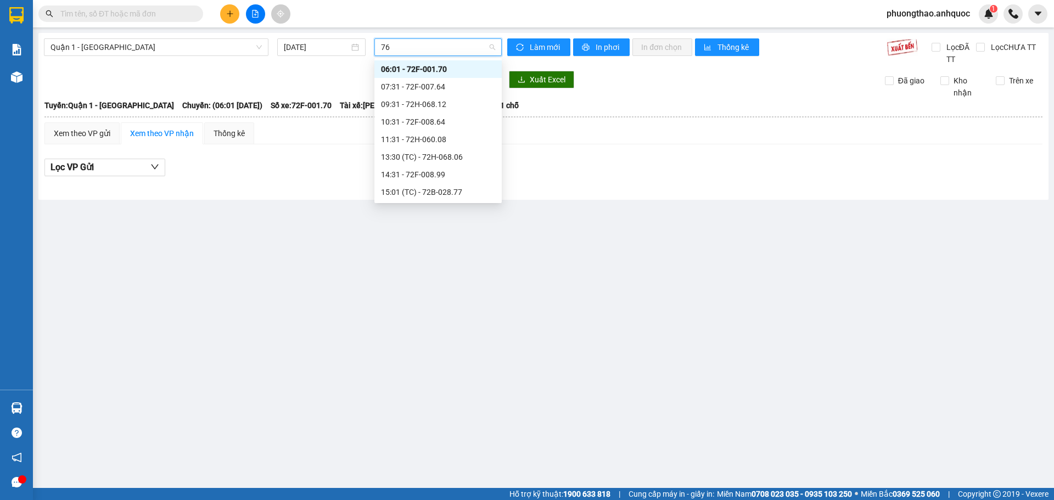
type input "764"
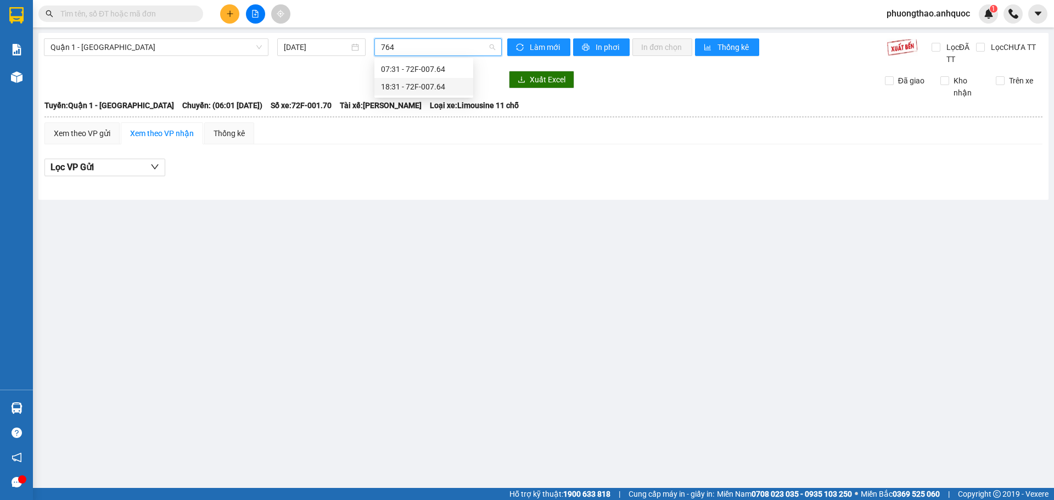
click at [425, 87] on div "18:31 - 72F-007.64" at bounding box center [424, 87] width 86 height 12
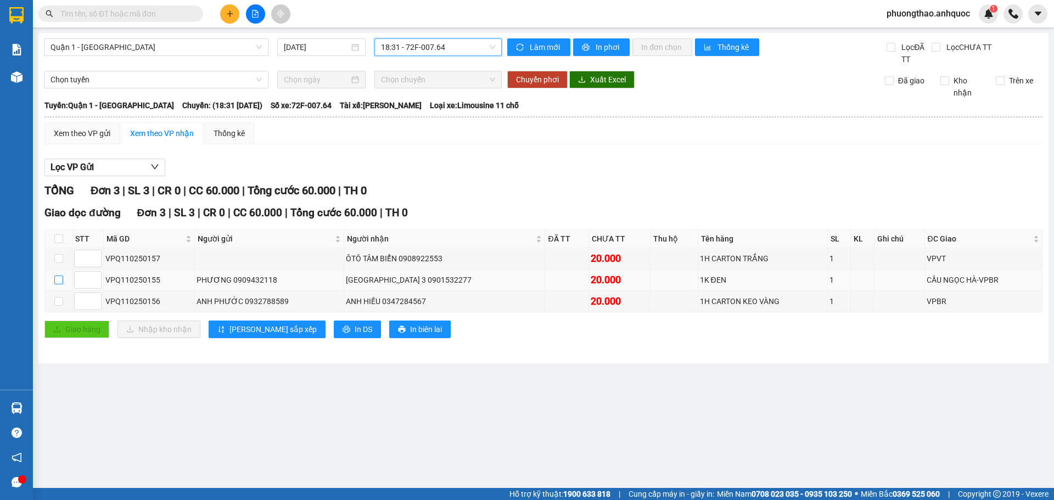
click at [54, 277] on input "checkbox" at bounding box center [58, 280] width 9 height 9
checkbox input "true"
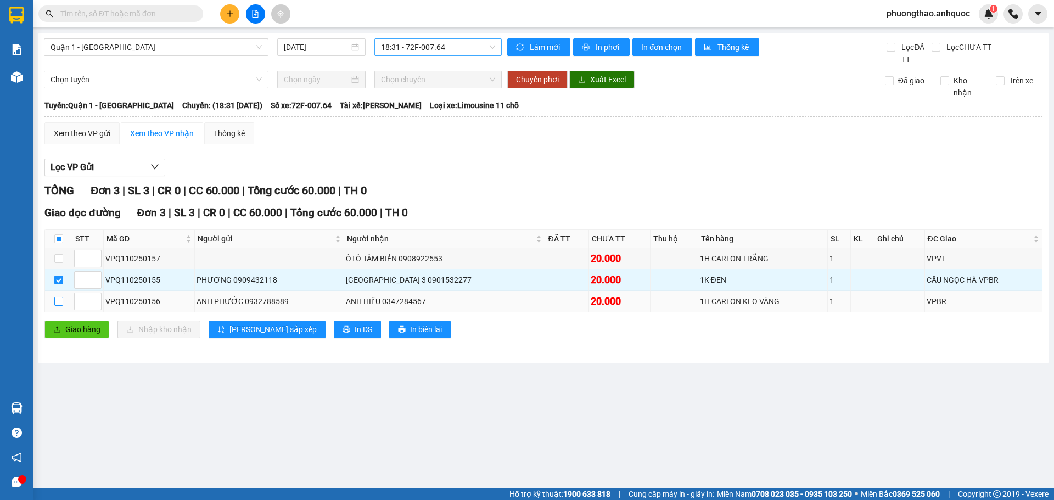
click at [55, 300] on input "checkbox" at bounding box center [58, 301] width 9 height 9
checkbox input "true"
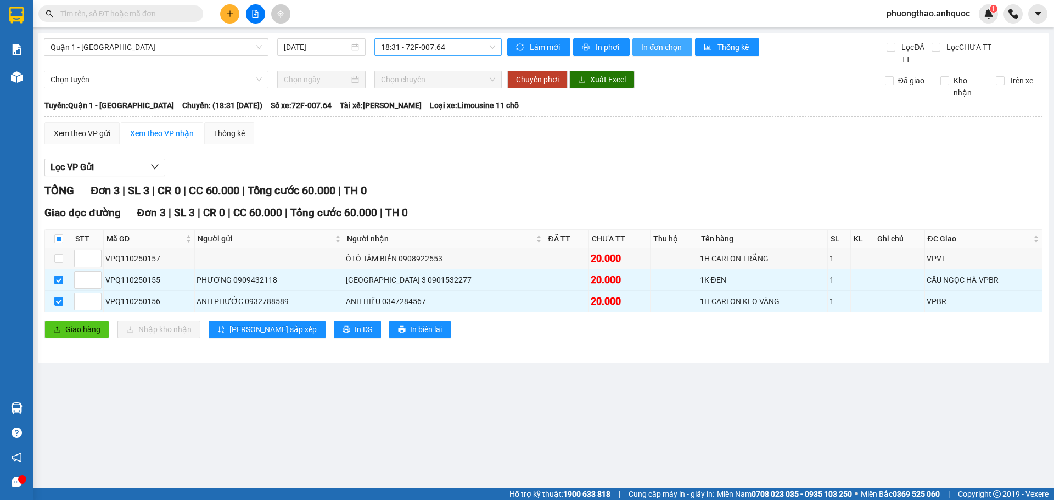
click at [662, 45] on span "In đơn chọn" at bounding box center [662, 47] width 42 height 12
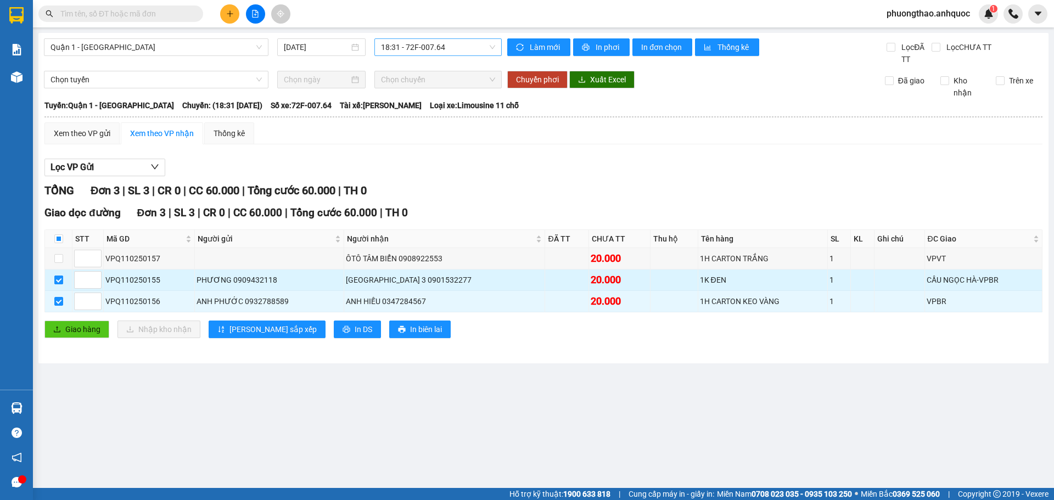
click at [59, 278] on input "checkbox" at bounding box center [58, 280] width 9 height 9
checkbox input "false"
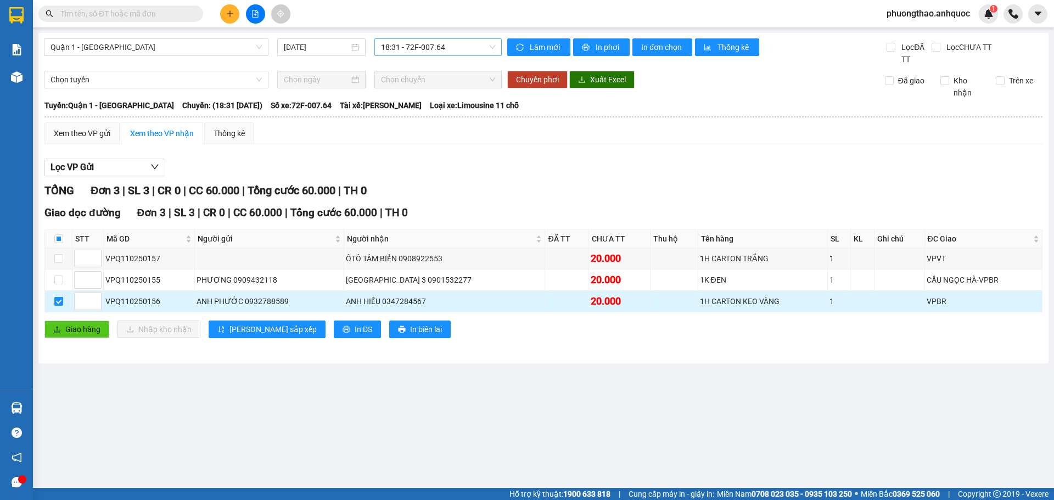
click at [57, 303] on input "checkbox" at bounding box center [58, 301] width 9 height 9
checkbox input "false"
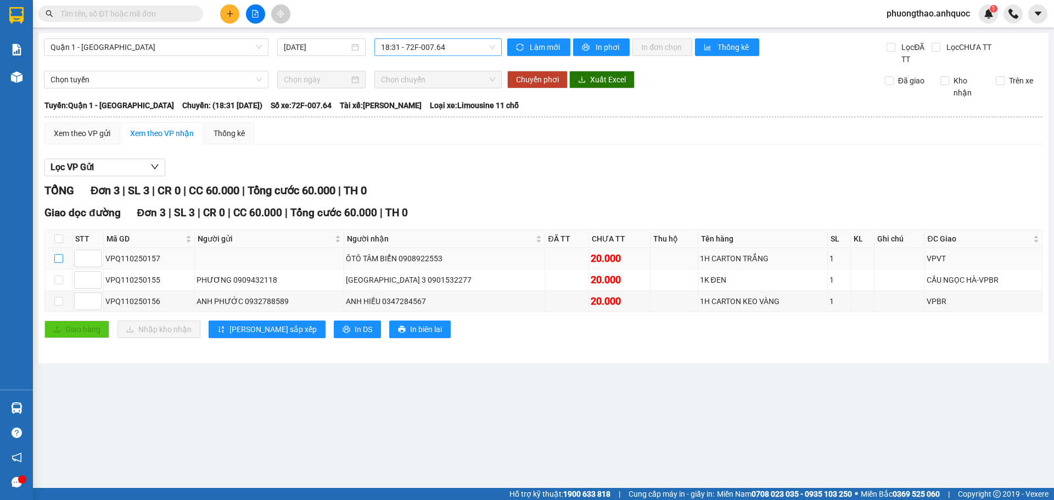
click at [56, 258] on input "checkbox" at bounding box center [58, 258] width 9 height 9
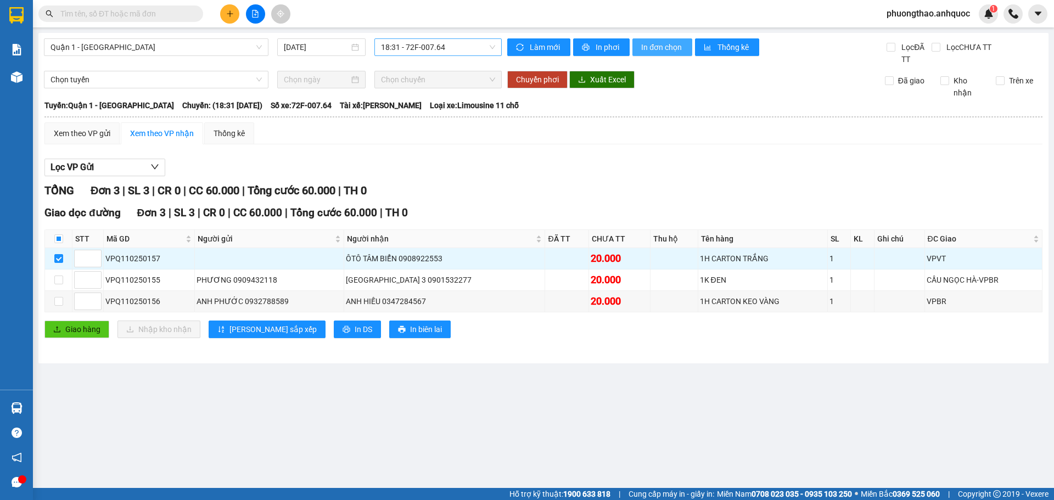
click at [645, 49] on span "In đơn chọn" at bounding box center [662, 47] width 42 height 12
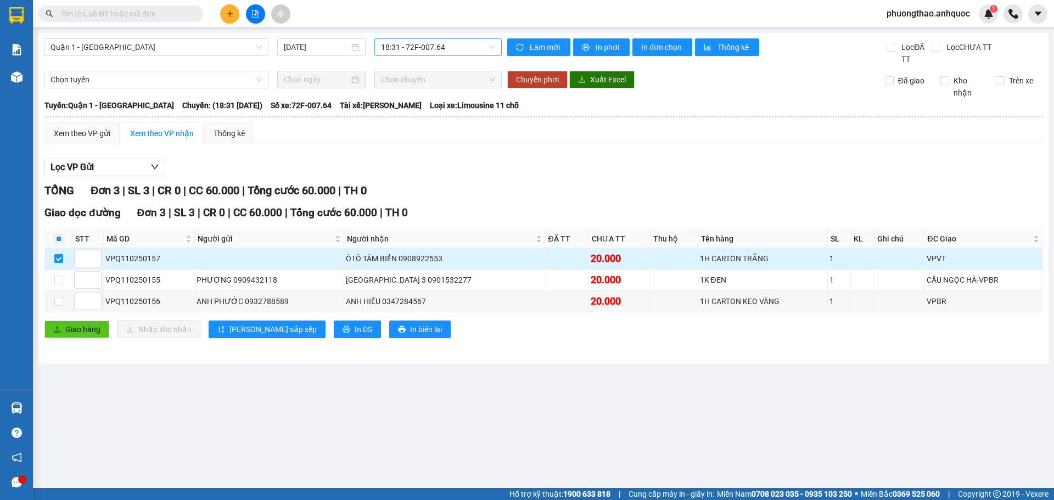
click at [60, 260] on input "checkbox" at bounding box center [58, 258] width 9 height 9
checkbox input "false"
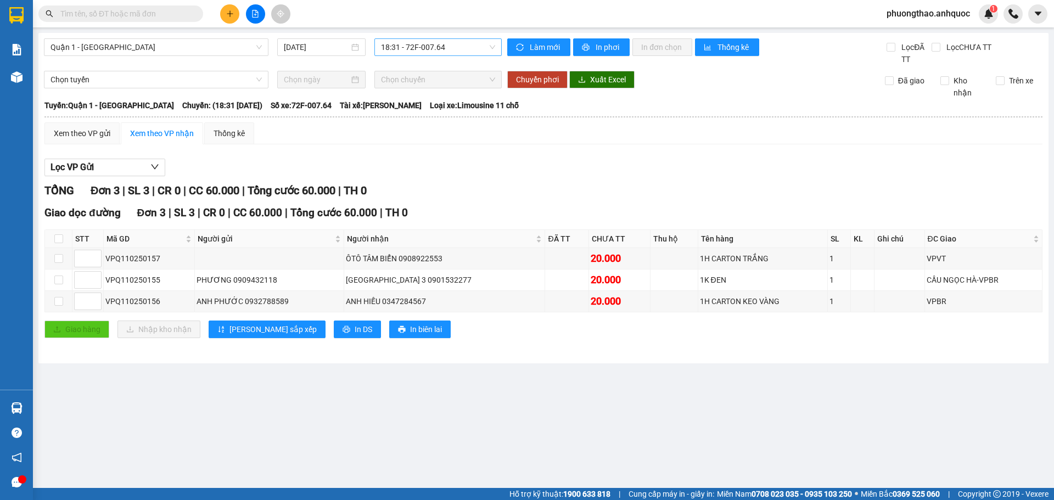
click at [183, 430] on main "Quận 1 - [GEOGRAPHIC_DATA] [DATE] 18:31 - 72F-007.64 Làm mới In phơi In đơn chọ…" at bounding box center [527, 244] width 1054 height 488
